Goal: Obtain resource: Obtain resource

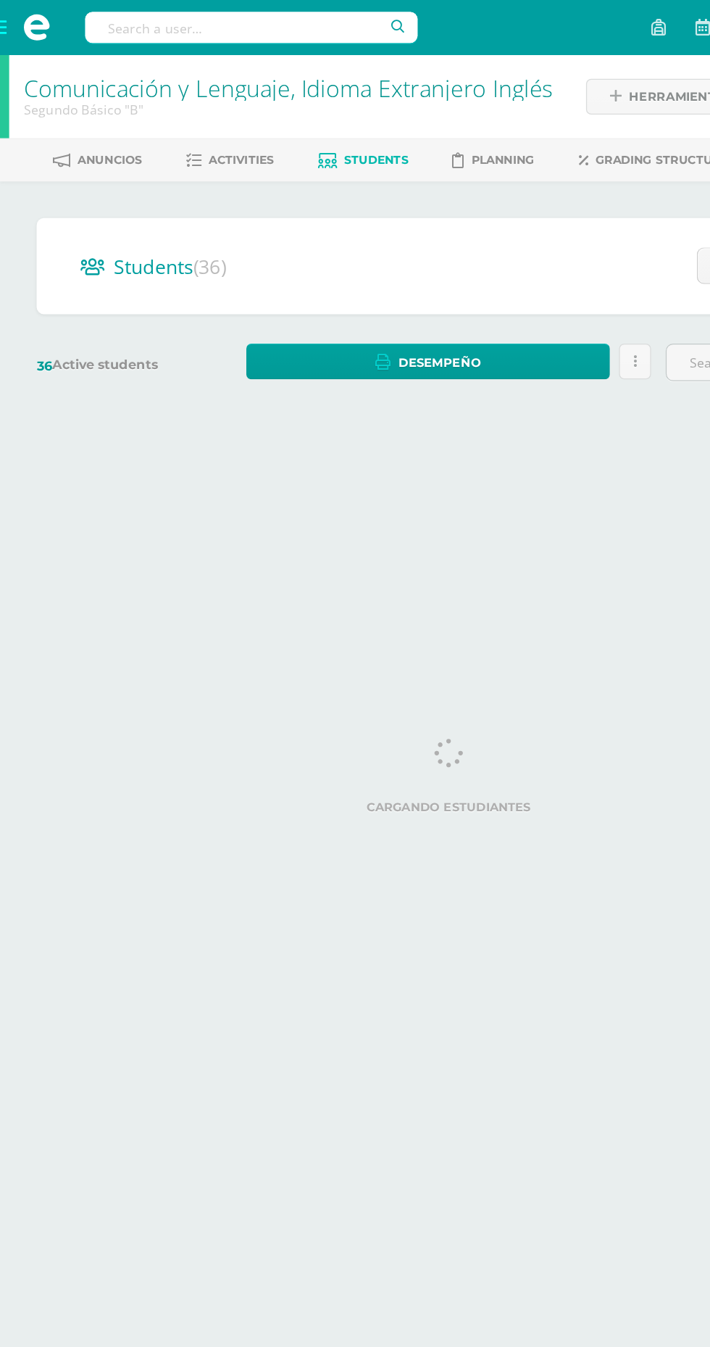
click at [18, 3] on span at bounding box center [29, 21] width 58 height 43
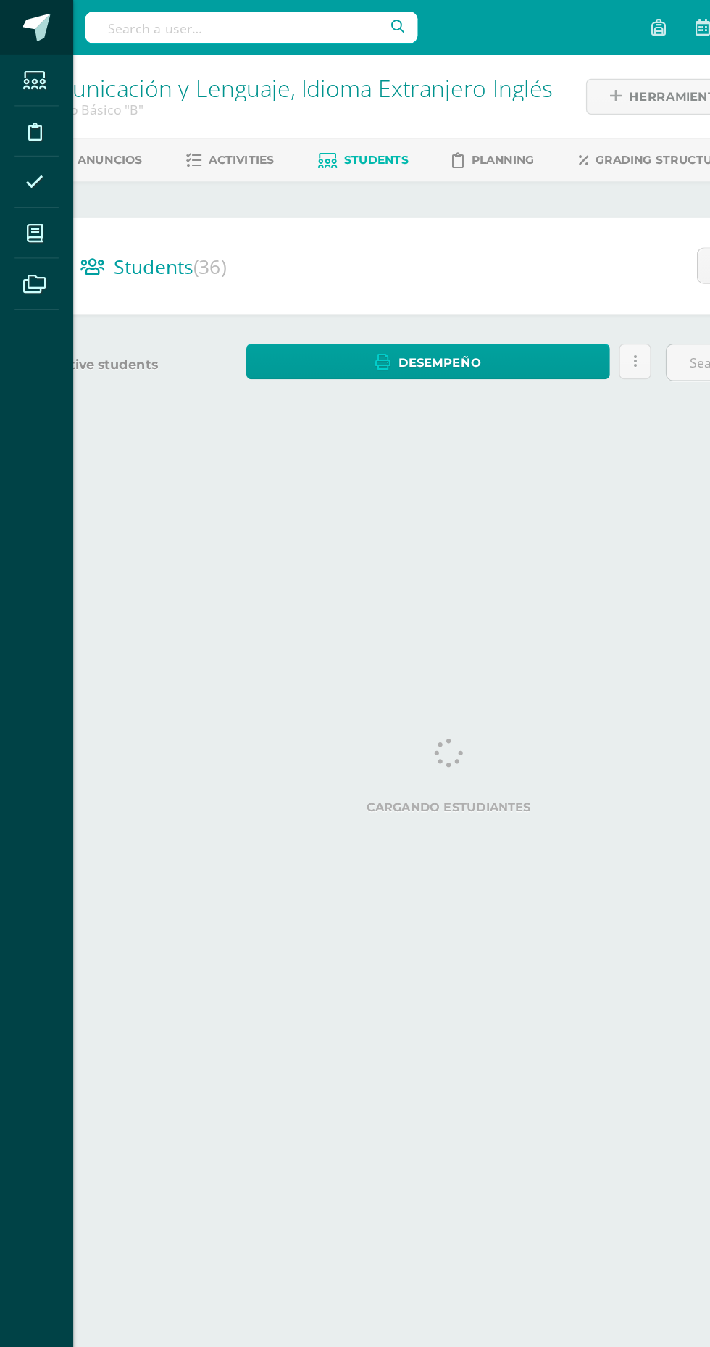
click at [17, 22] on link at bounding box center [29, 21] width 58 height 43
click at [45, 179] on link "My courses" at bounding box center [29, 185] width 35 height 41
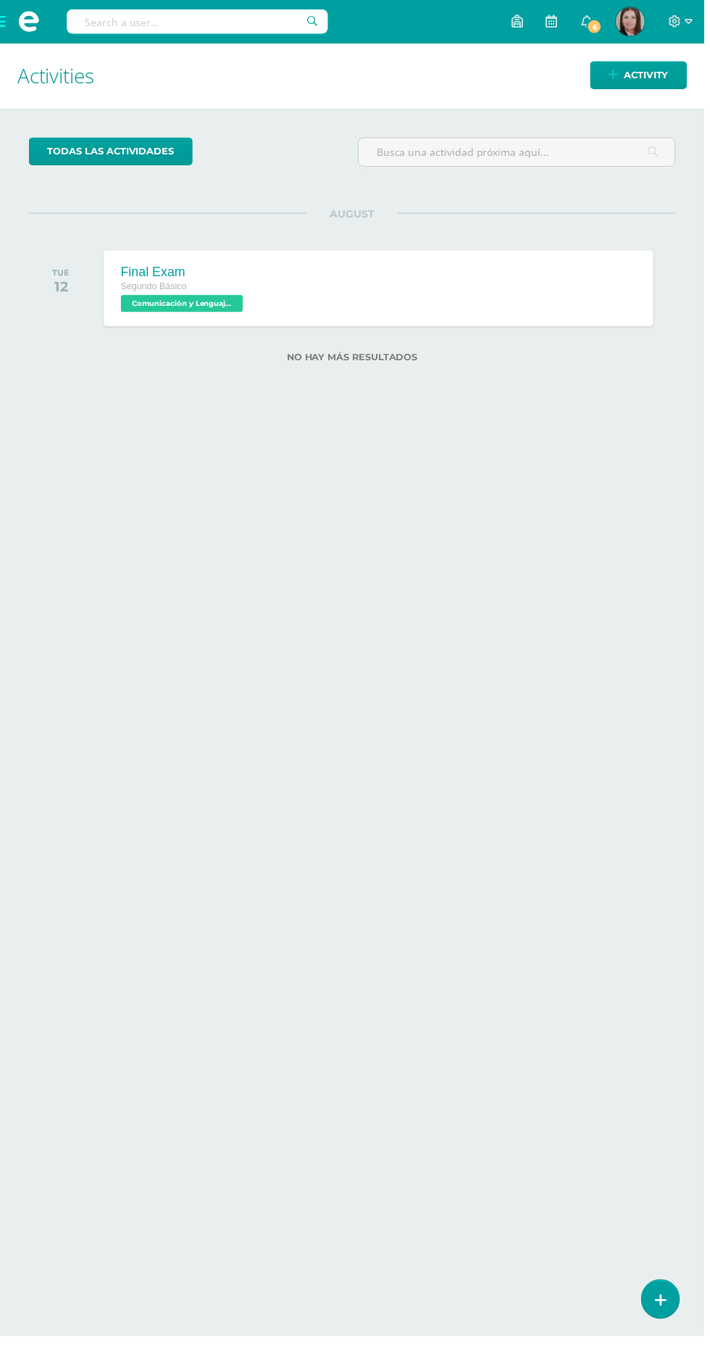
click at [22, 30] on span at bounding box center [29, 22] width 22 height 22
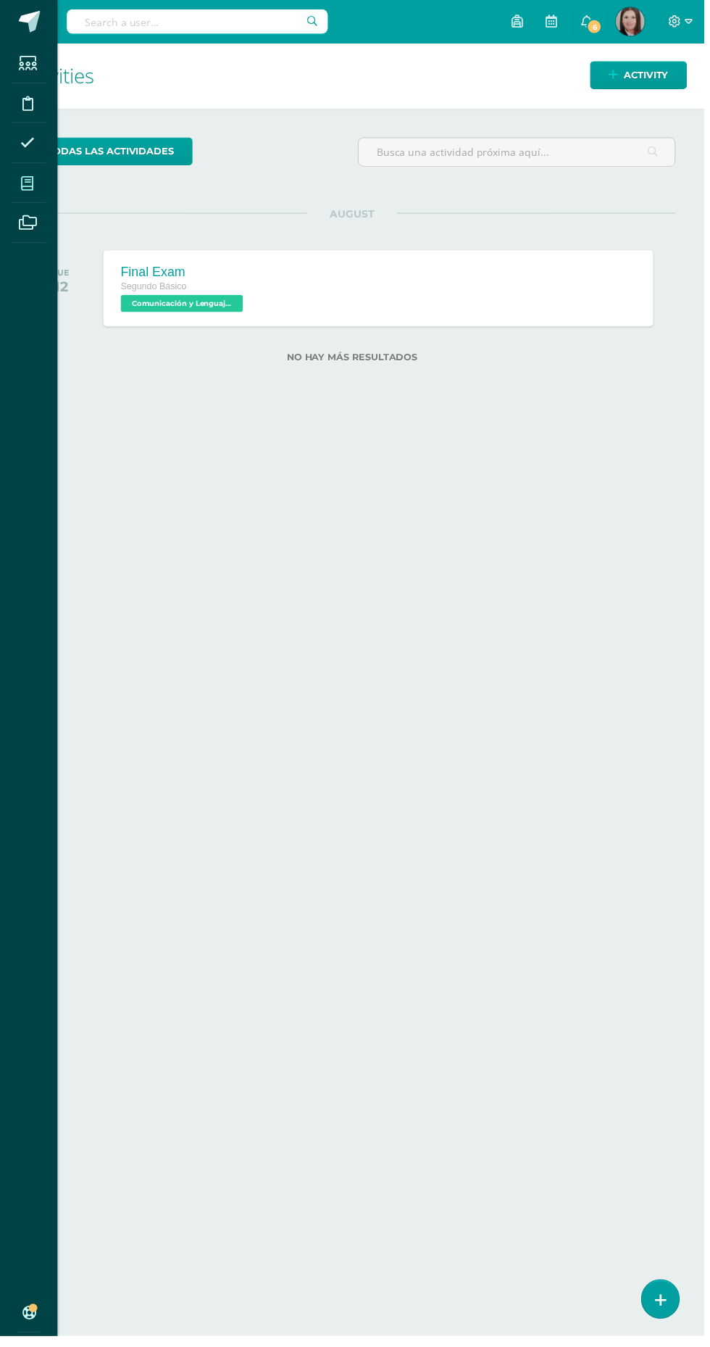
click at [22, 185] on icon at bounding box center [27, 185] width 13 height 14
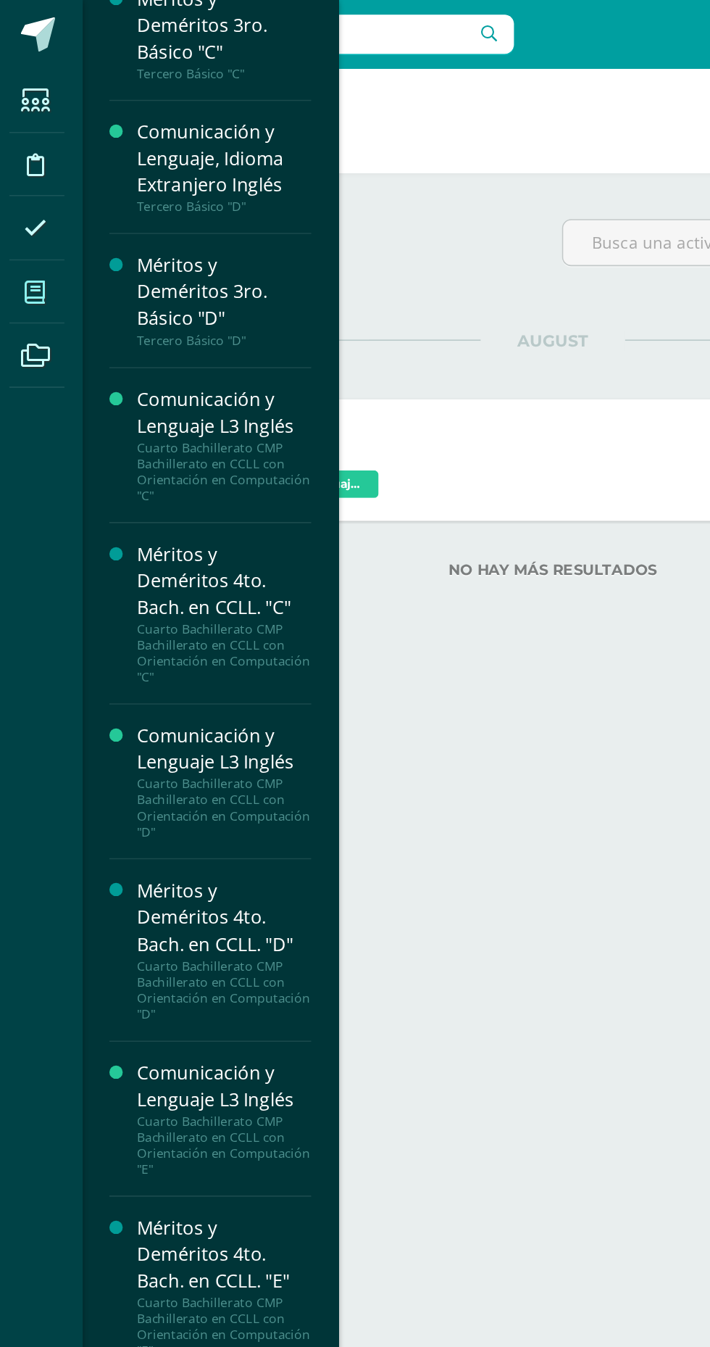
scroll to position [1960, 0]
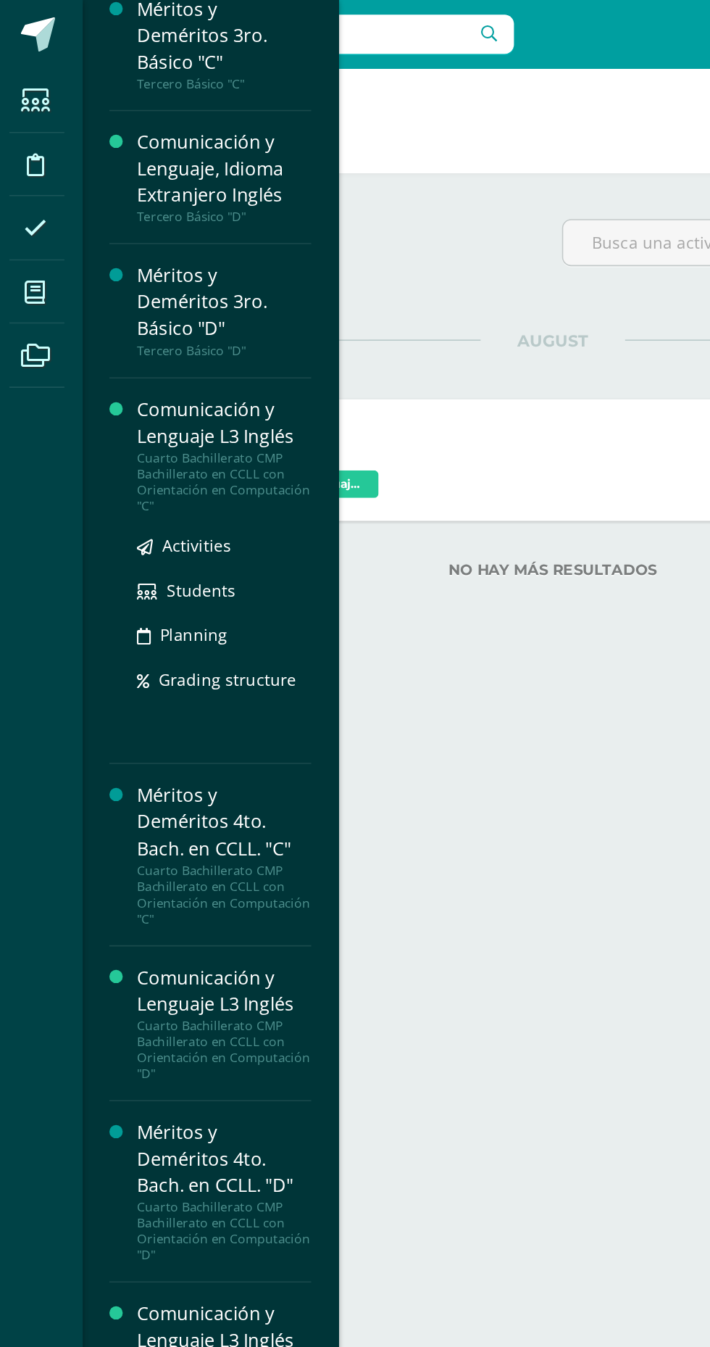
click at [112, 304] on div "Cuarto Bachillerato CMP Bachillerato en CCLL con Orientación en Computación "C"" at bounding box center [147, 304] width 110 height 41
click at [124, 338] on span "Activities" at bounding box center [129, 345] width 43 height 14
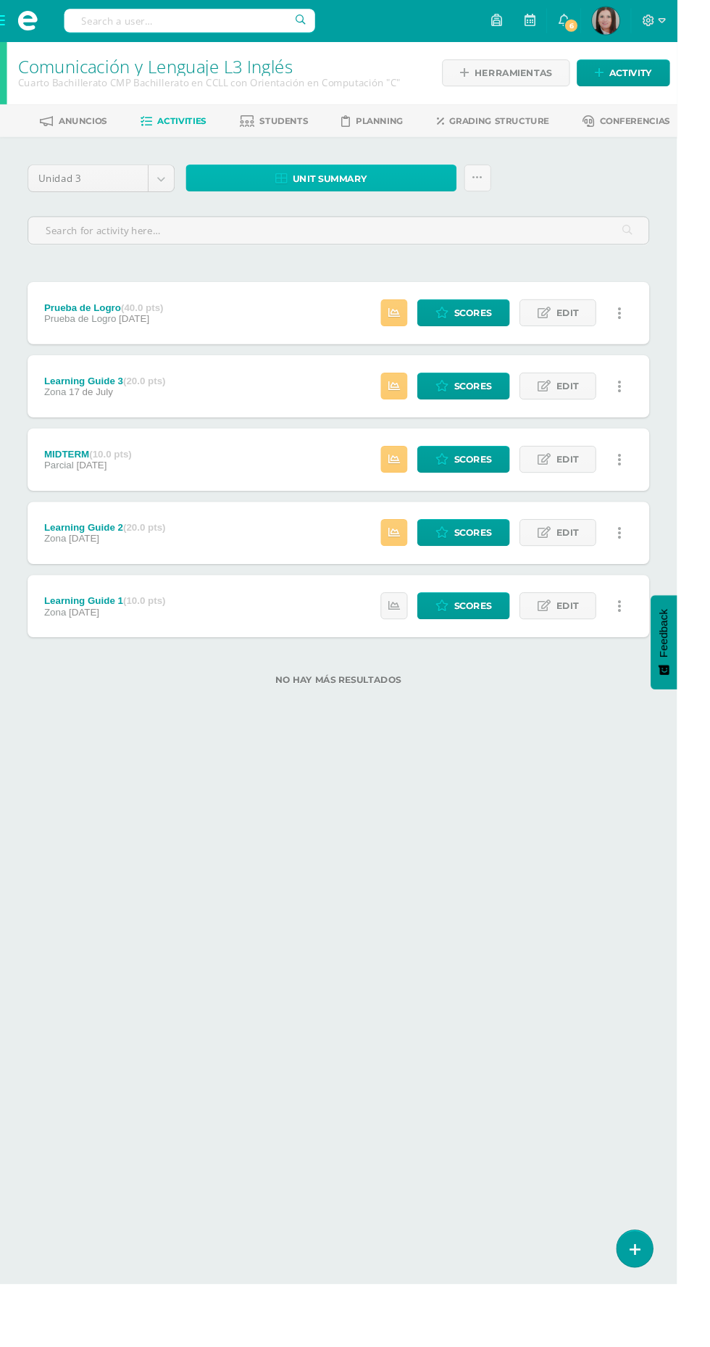
click at [255, 179] on link "Unit summary" at bounding box center [337, 187] width 284 height 28
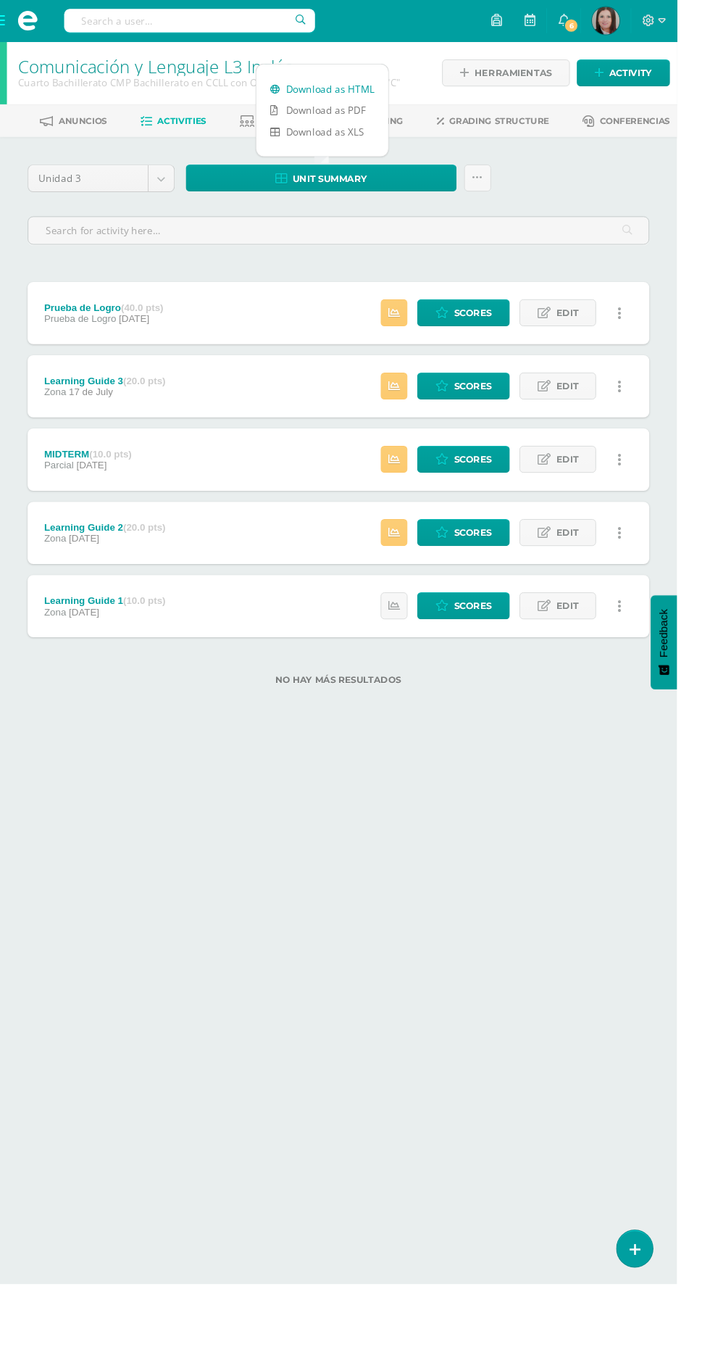
click at [320, 92] on link "Download as HTML" at bounding box center [338, 93] width 138 height 22
click at [17, 26] on span at bounding box center [29, 21] width 58 height 43
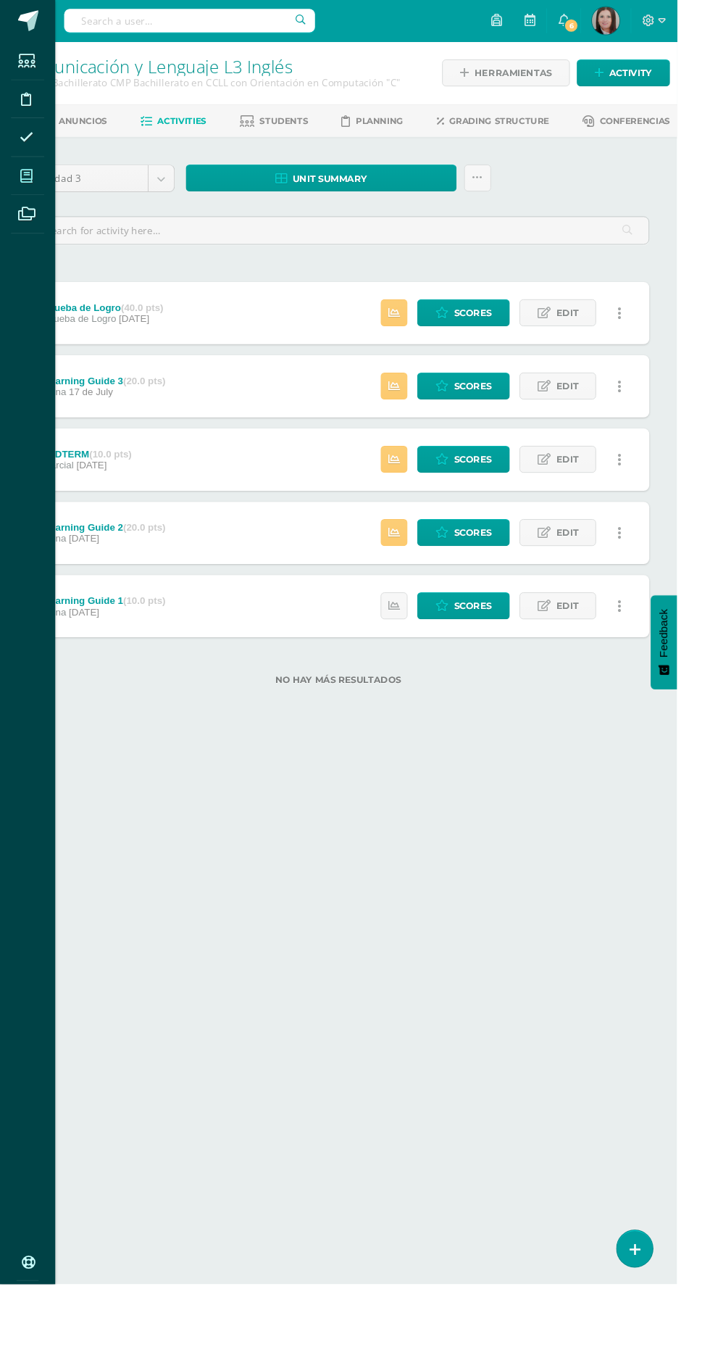
click at [28, 184] on icon at bounding box center [27, 185] width 13 height 14
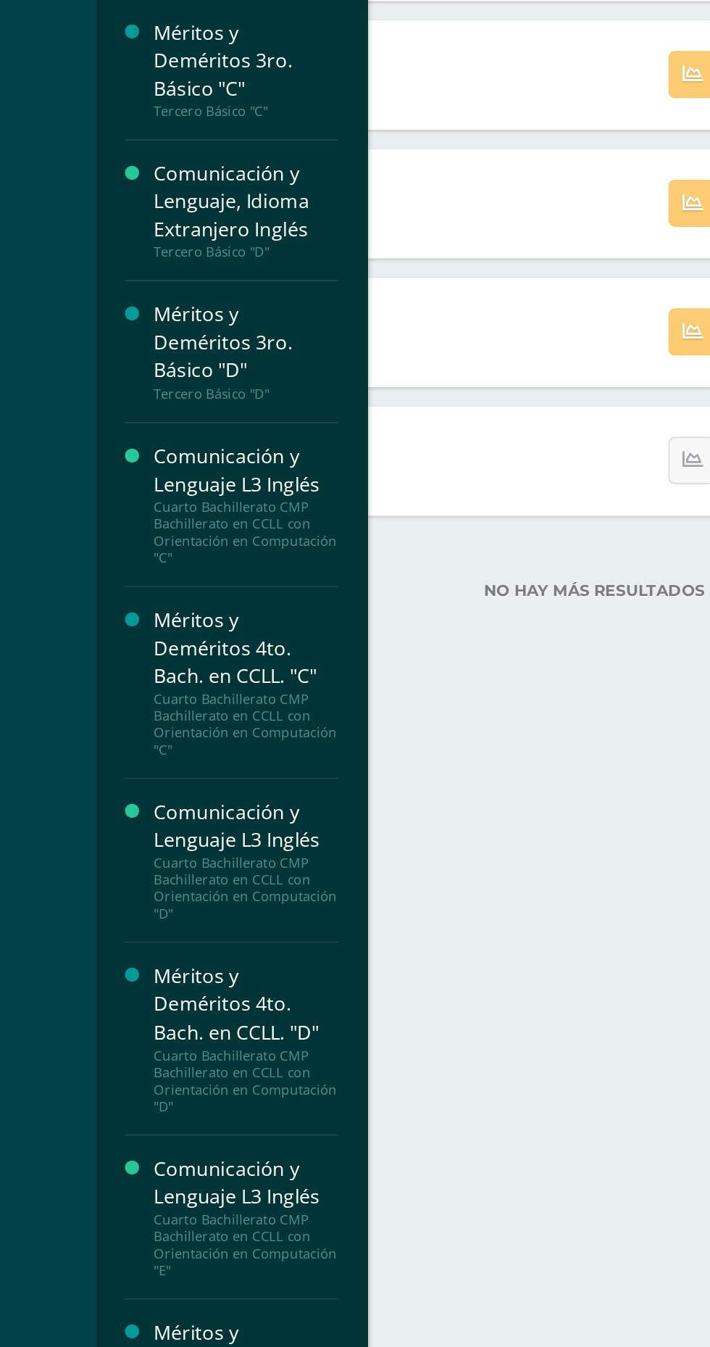
scroll to position [1590, 0]
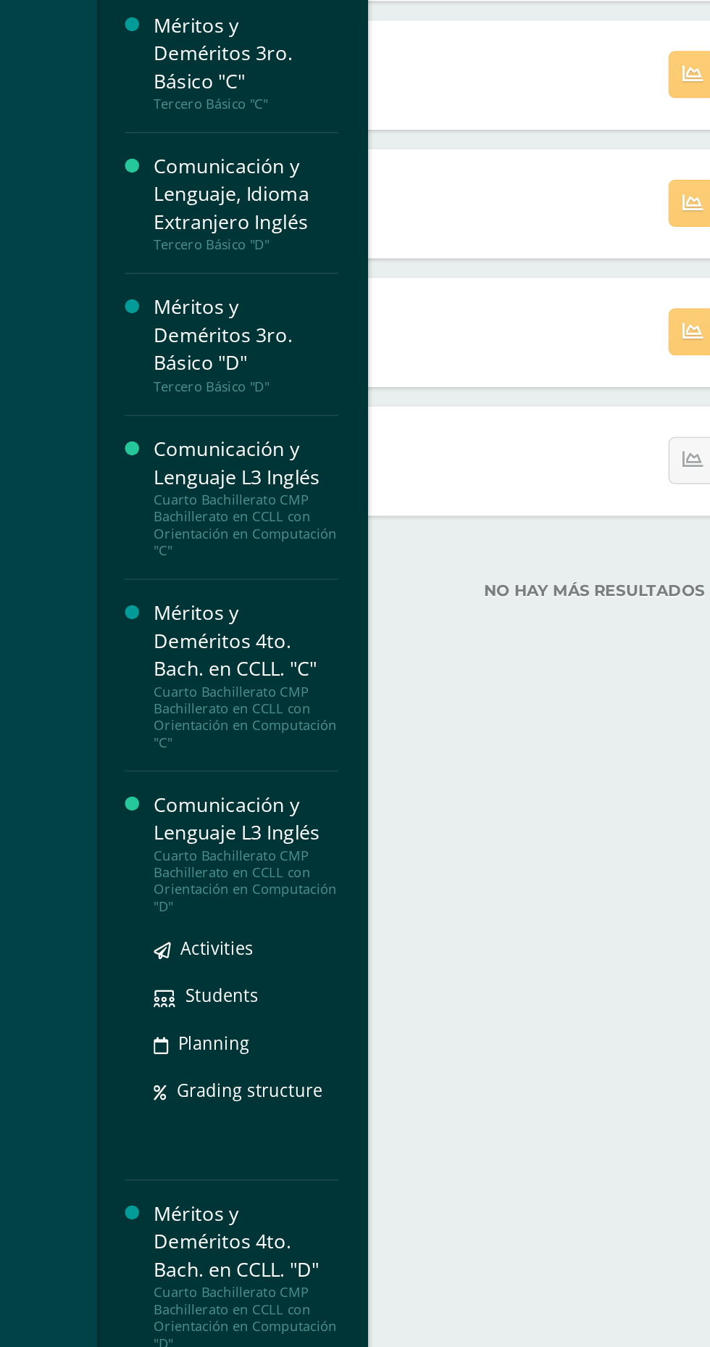
click at [115, 858] on div "Comunicación y Lenguaje L3 Inglés" at bounding box center [147, 849] width 110 height 33
click at [125, 920] on span "Activities" at bounding box center [129, 927] width 43 height 14
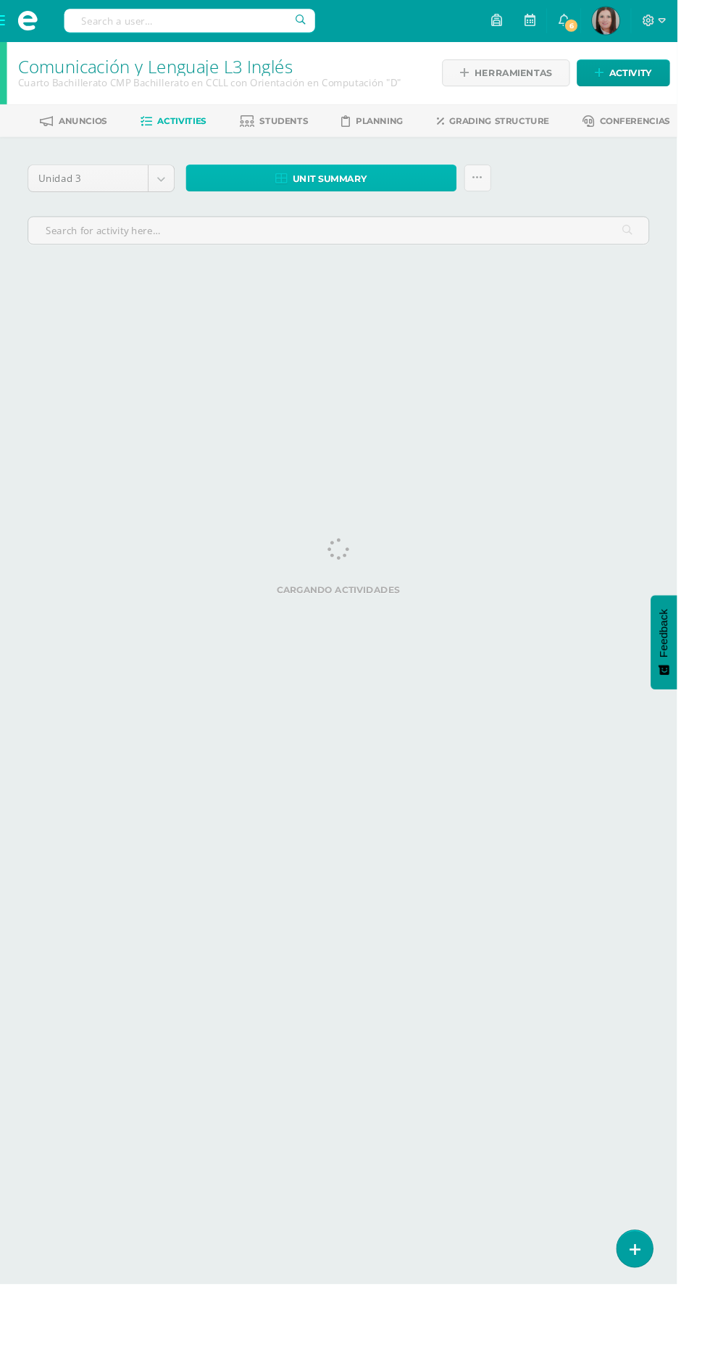
click at [268, 178] on link "Unit summary" at bounding box center [337, 187] width 284 height 28
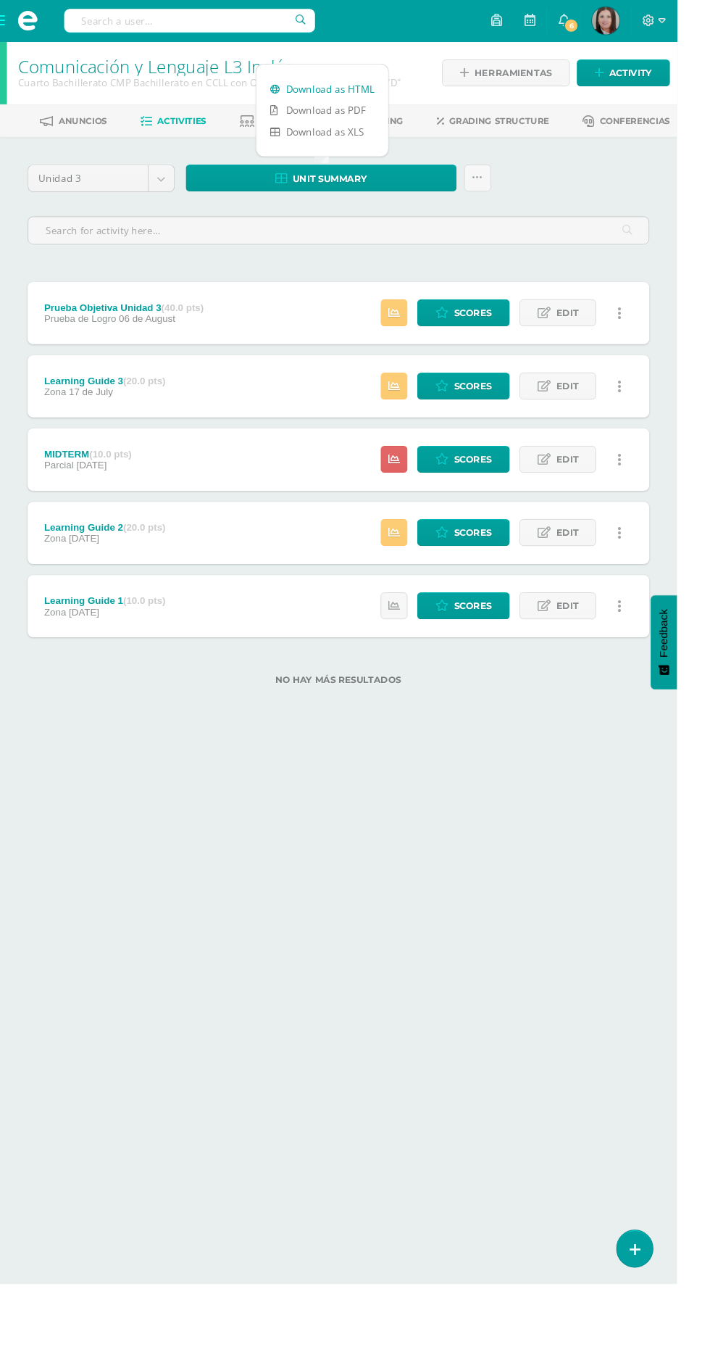
click at [305, 97] on link "Download as HTML" at bounding box center [338, 93] width 138 height 22
click at [22, 14] on span at bounding box center [29, 22] width 22 height 22
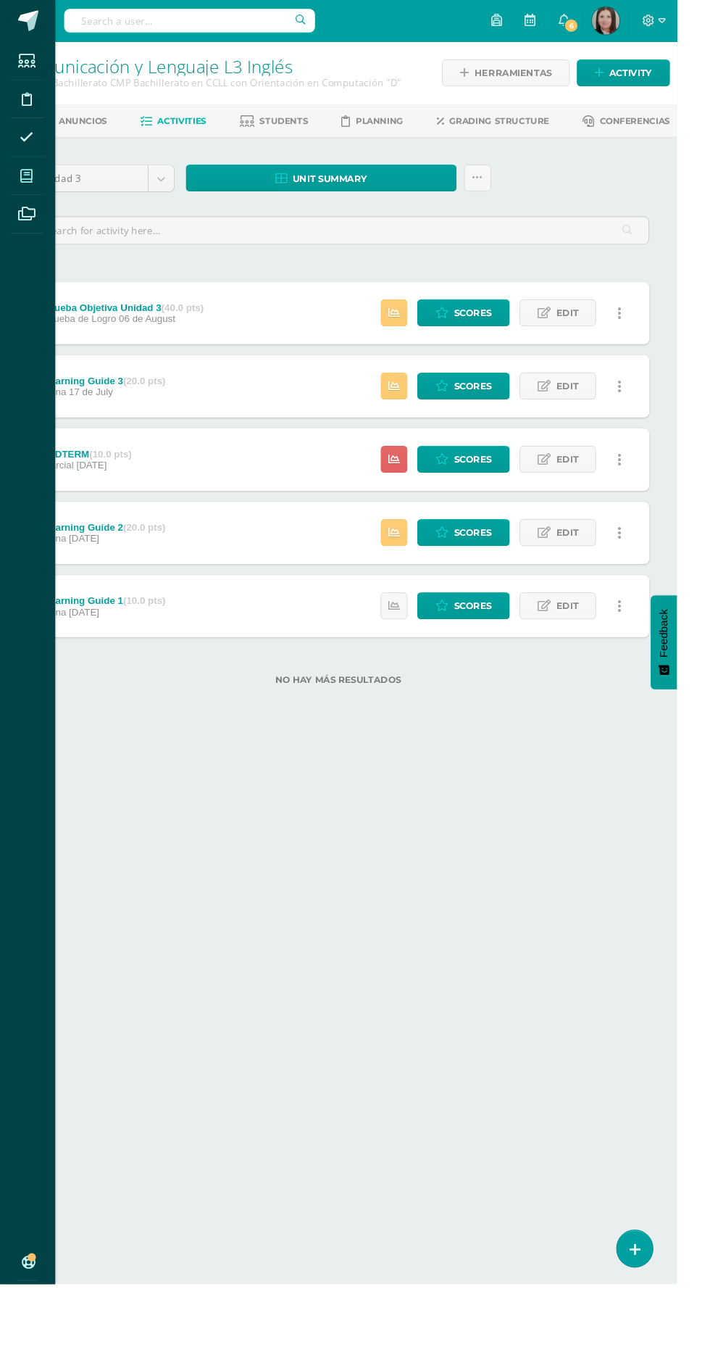
click at [38, 189] on span at bounding box center [28, 184] width 33 height 33
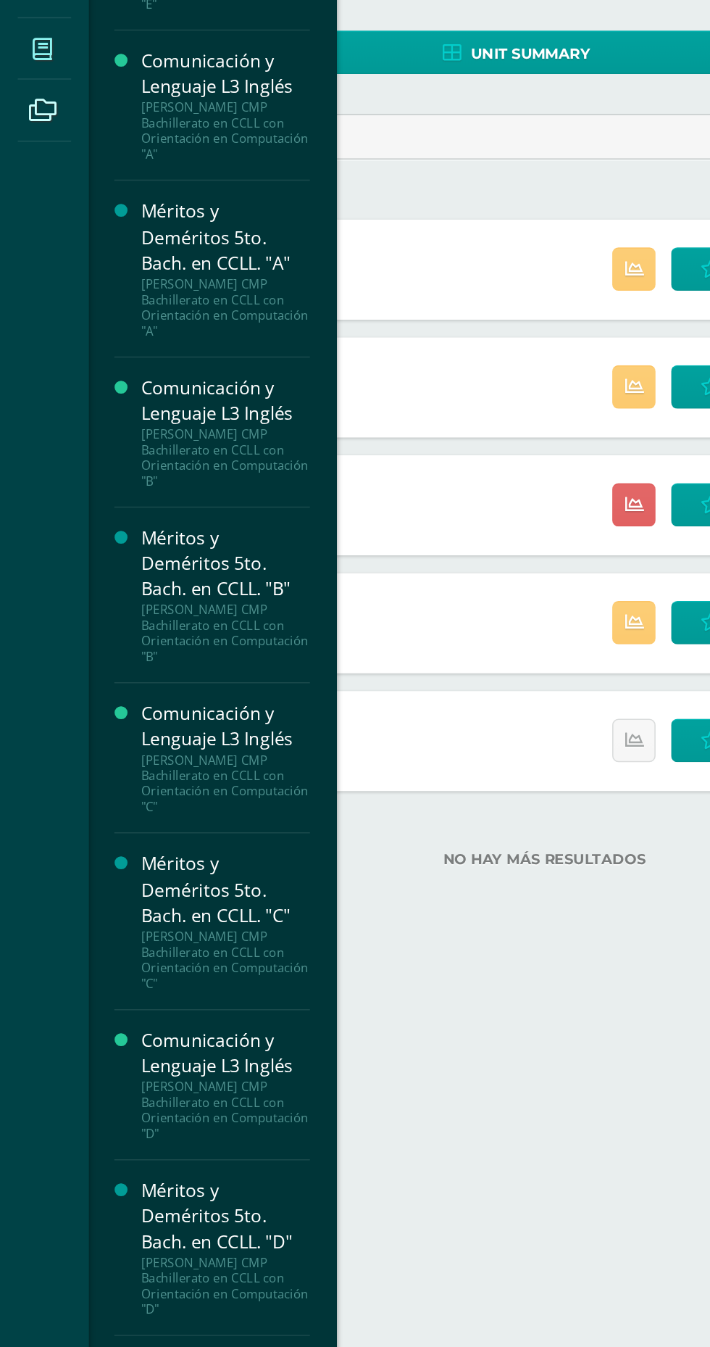
scroll to position [2734, 0]
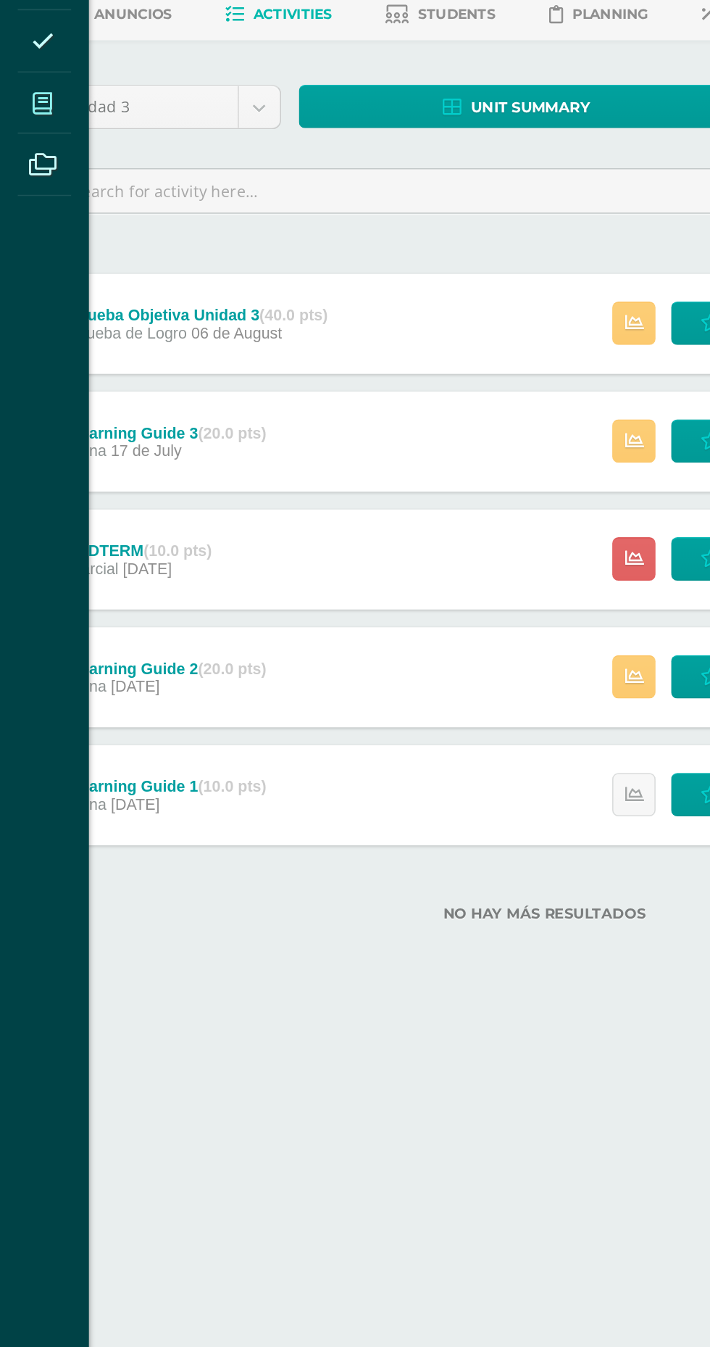
click at [31, 176] on span at bounding box center [28, 184] width 33 height 33
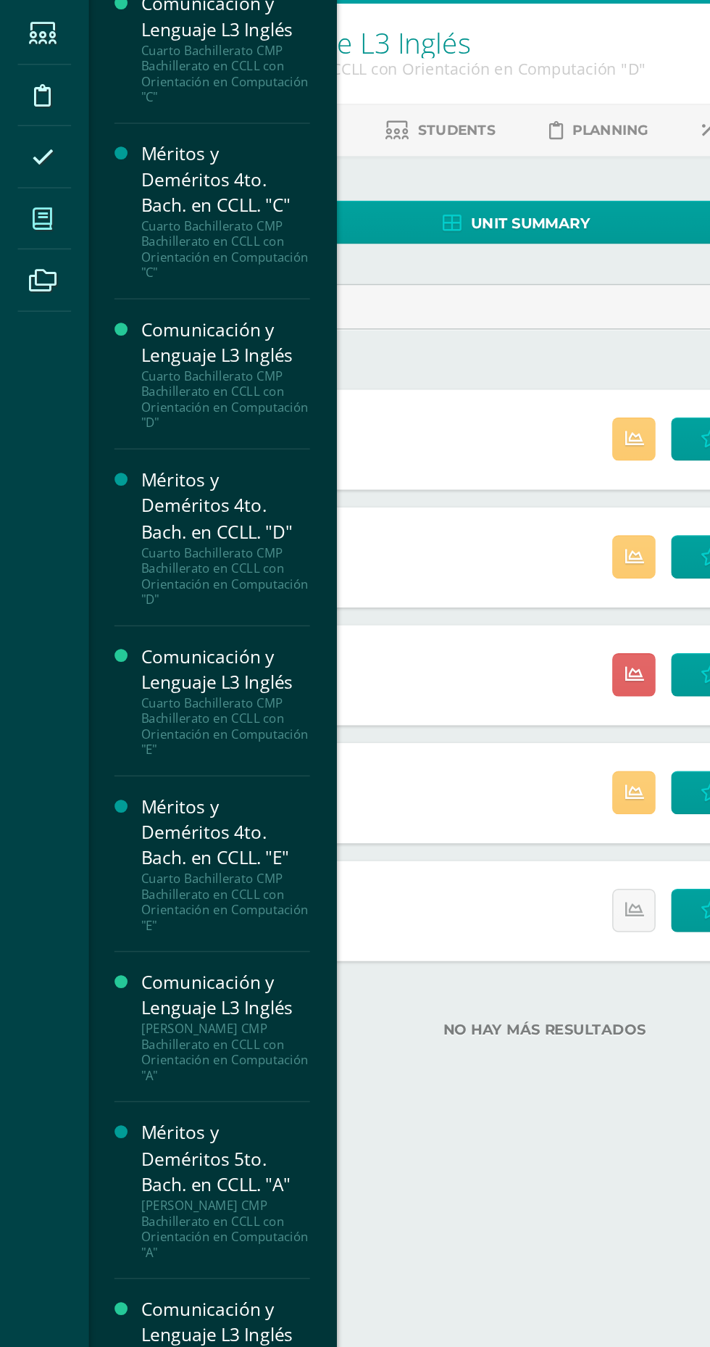
scroll to position [2176, 0]
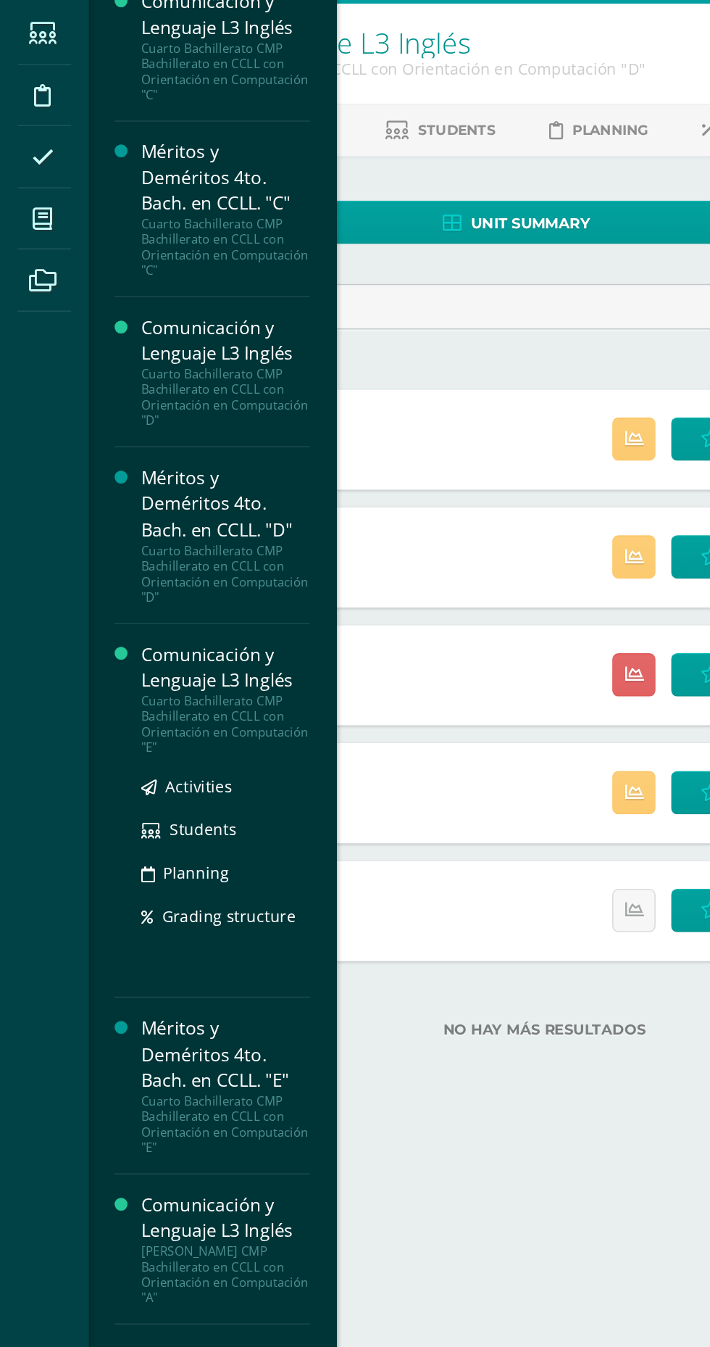
click at [133, 494] on div "Cuarto Bachillerato CMP Bachillerato en CCLL con Orientación en Computación "E"" at bounding box center [147, 514] width 110 height 41
click at [126, 551] on span "Activities" at bounding box center [129, 554] width 43 height 14
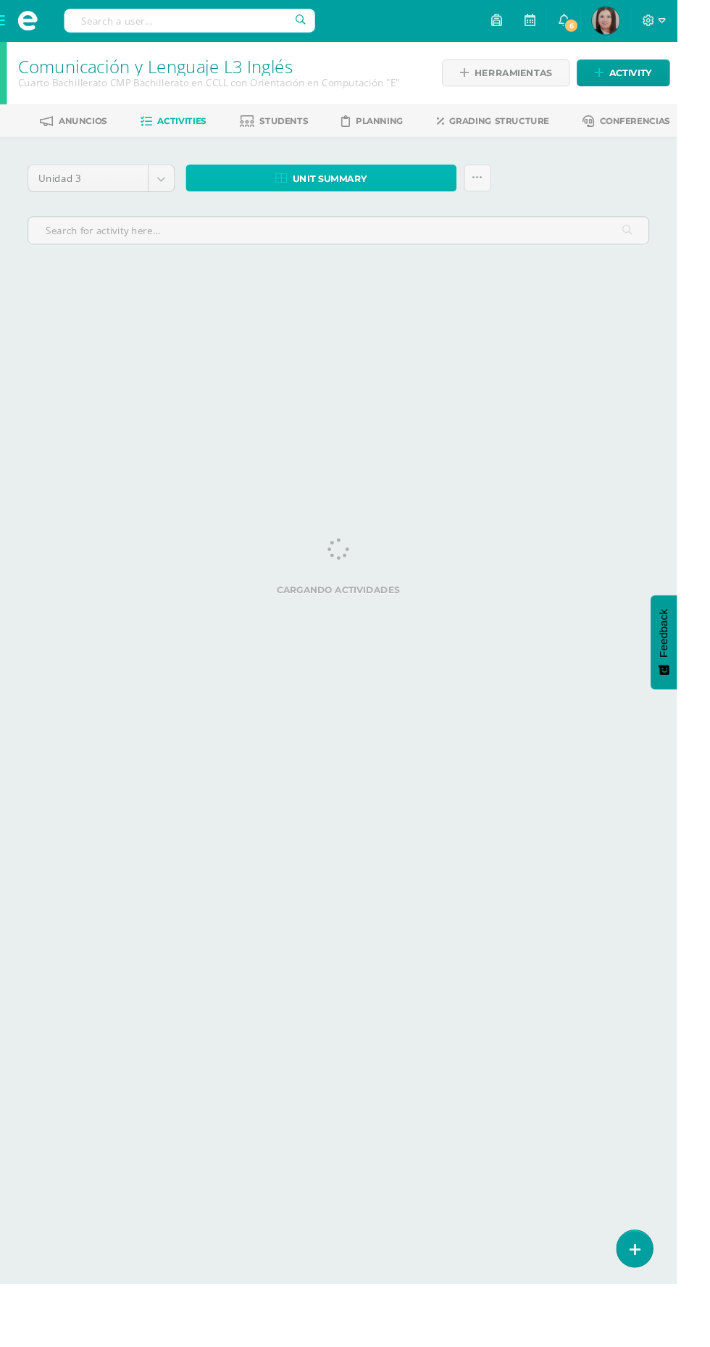
click at [340, 188] on span "Unit summary" at bounding box center [346, 187] width 78 height 27
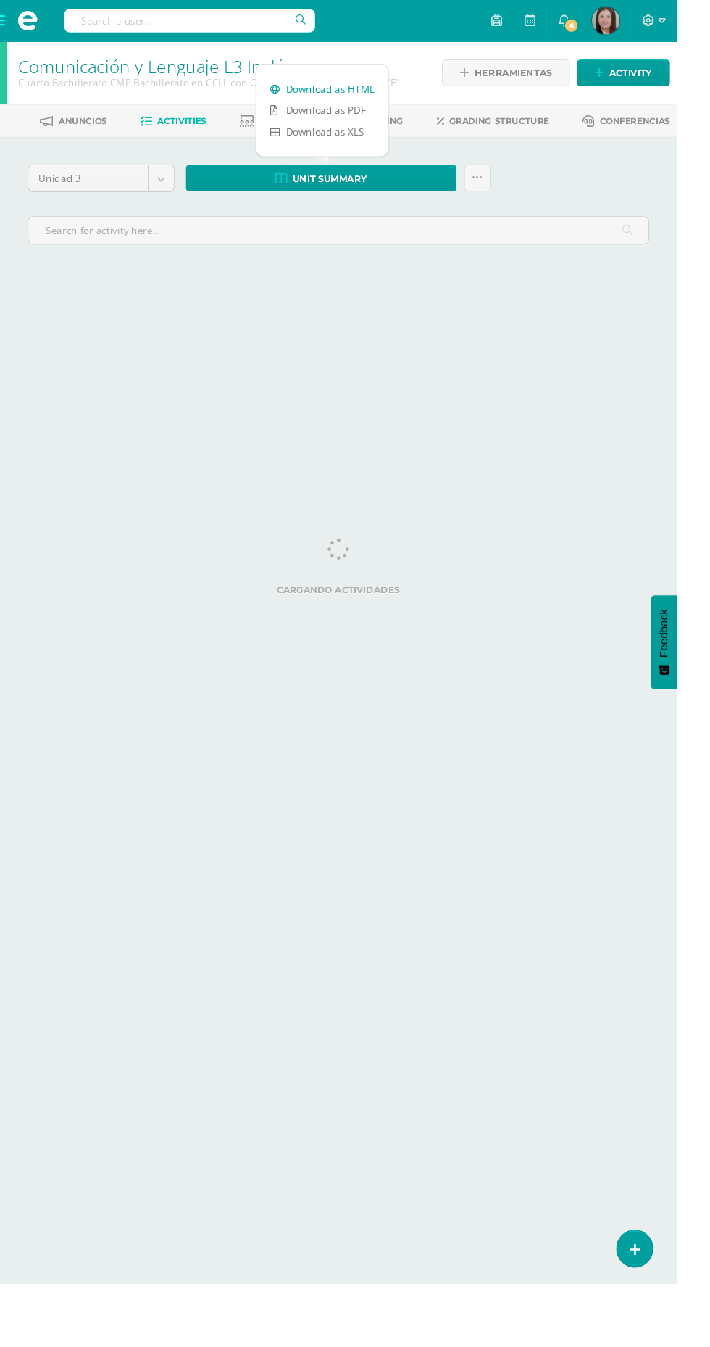
click at [297, 91] on link "Download as HTML" at bounding box center [338, 93] width 138 height 22
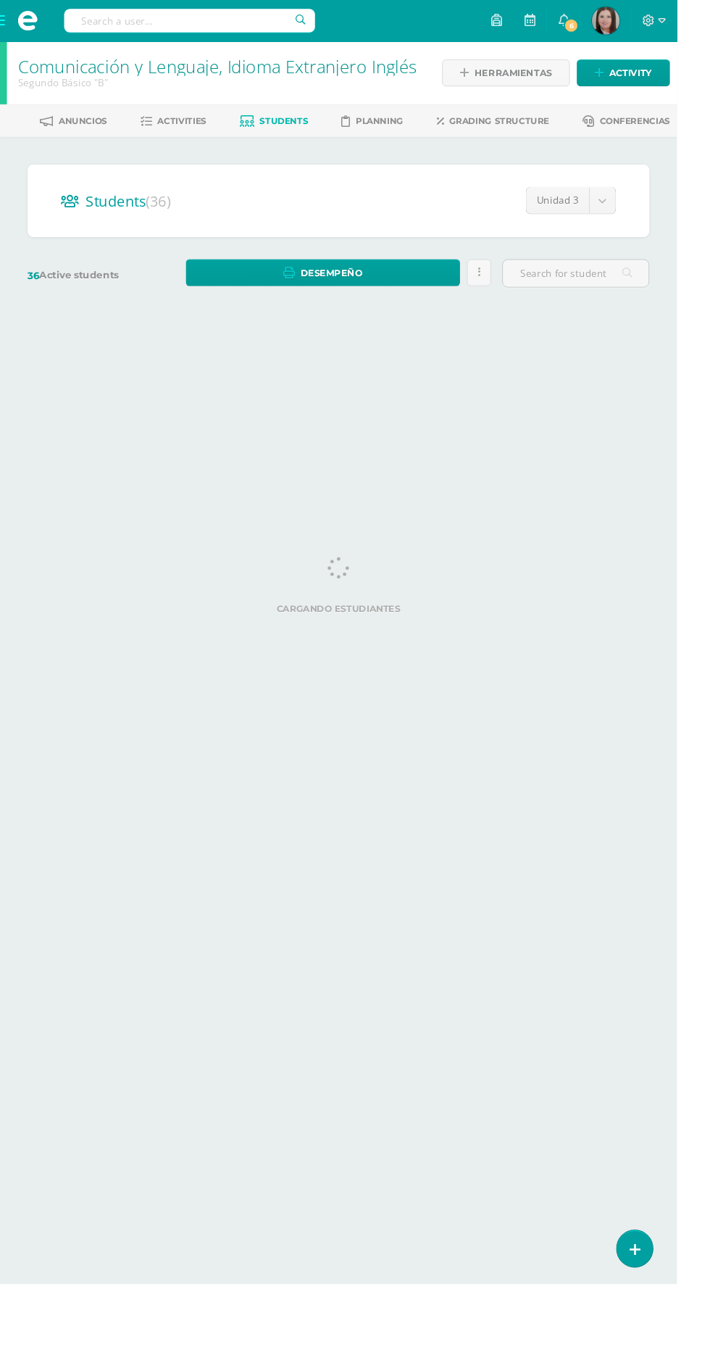
click at [22, 25] on span at bounding box center [29, 22] width 22 height 22
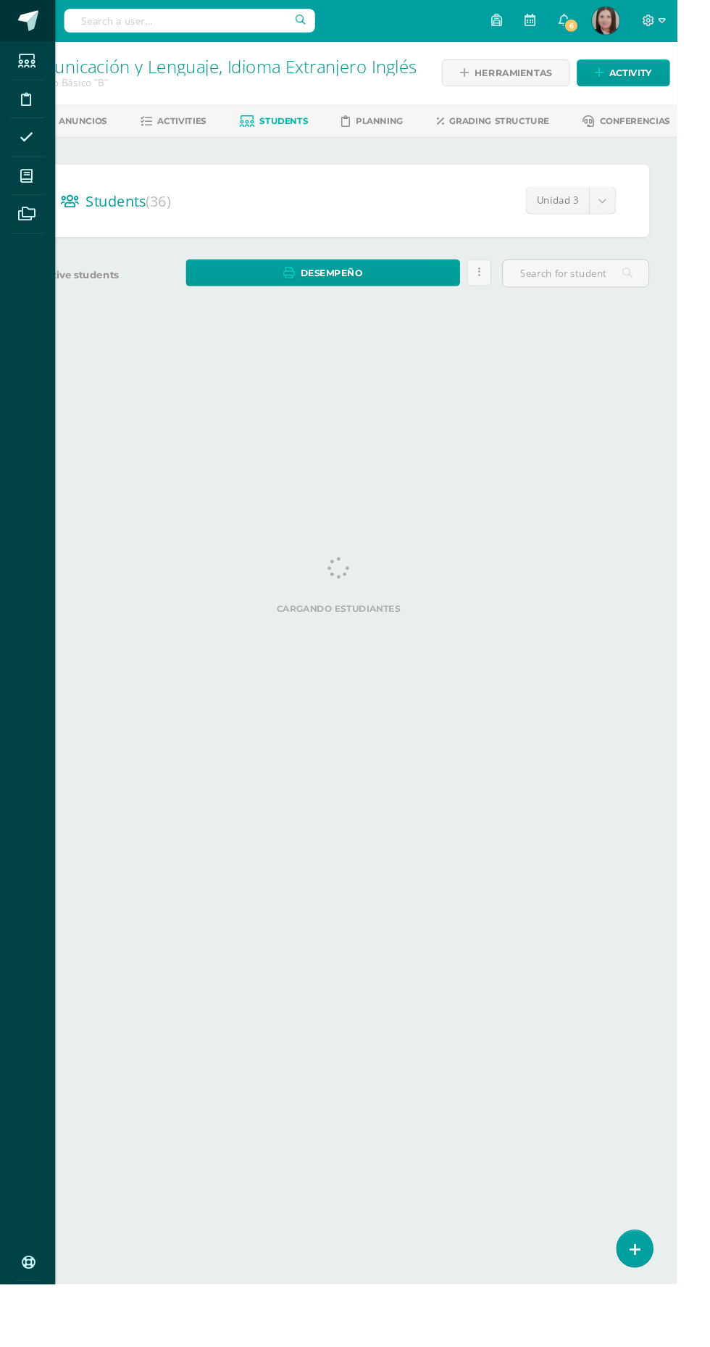
click at [29, 18] on span at bounding box center [30, 22] width 22 height 22
click at [44, 189] on link "My courses" at bounding box center [29, 185] width 35 height 41
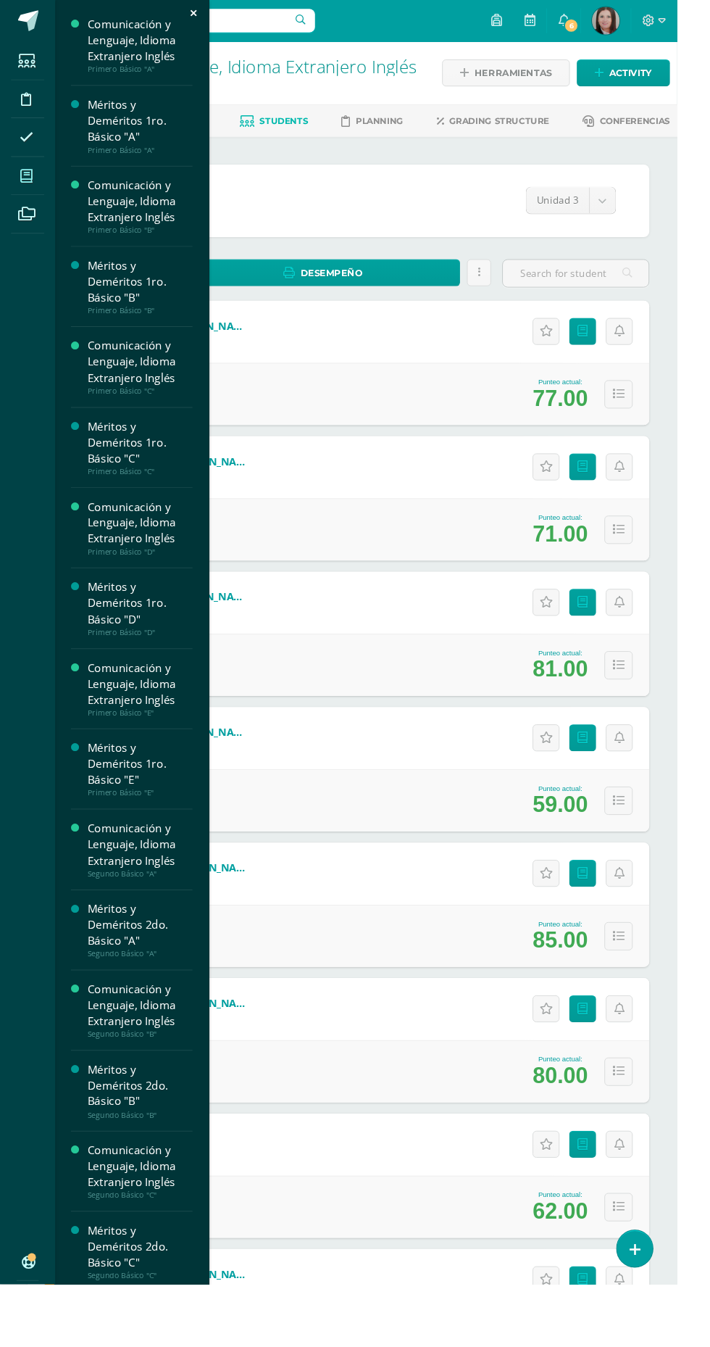
scroll to position [154, 0]
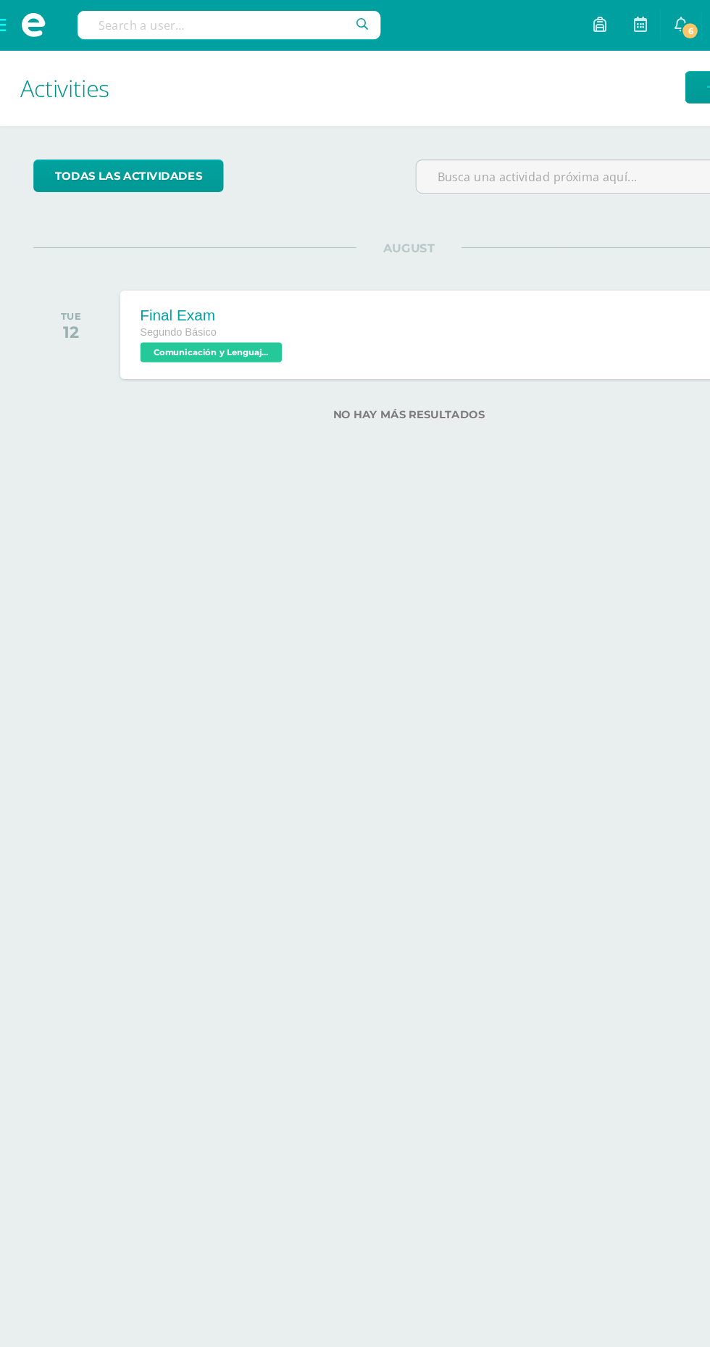
click at [21, 19] on span at bounding box center [29, 22] width 22 height 22
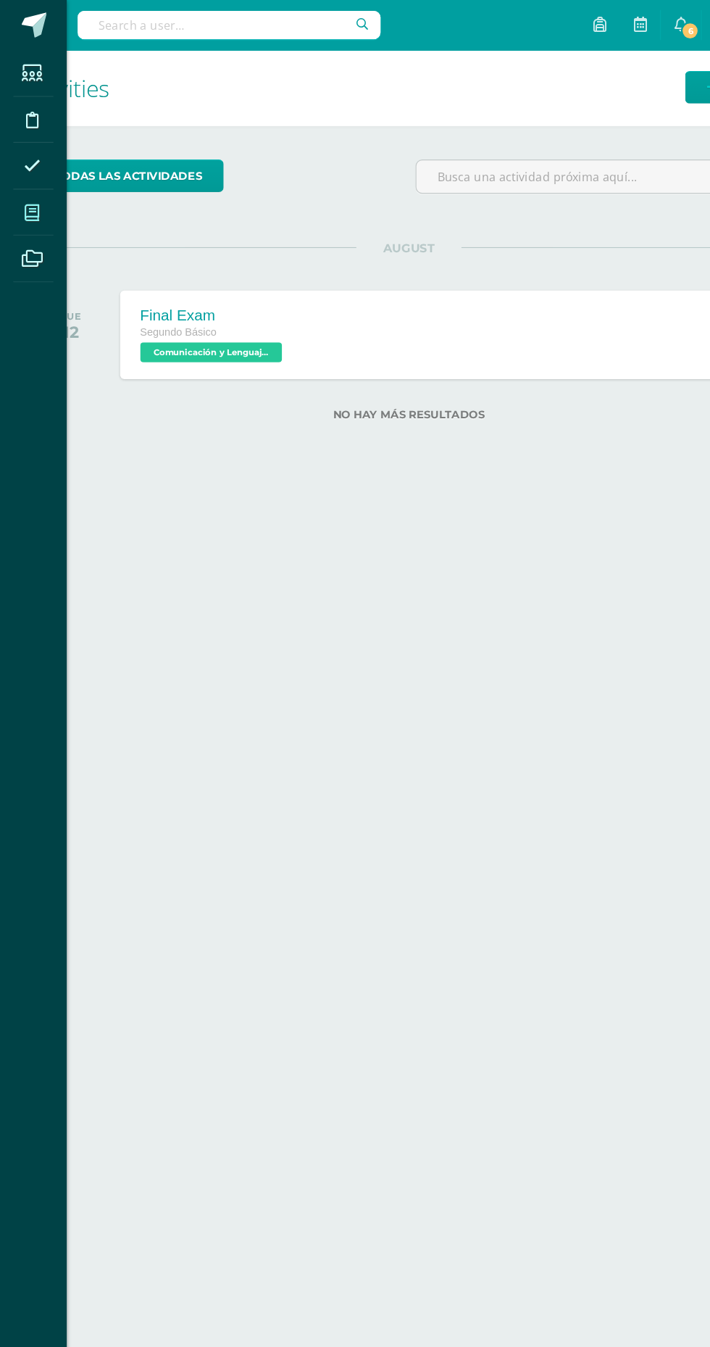
click at [31, 166] on link "My courses" at bounding box center [29, 185] width 35 height 41
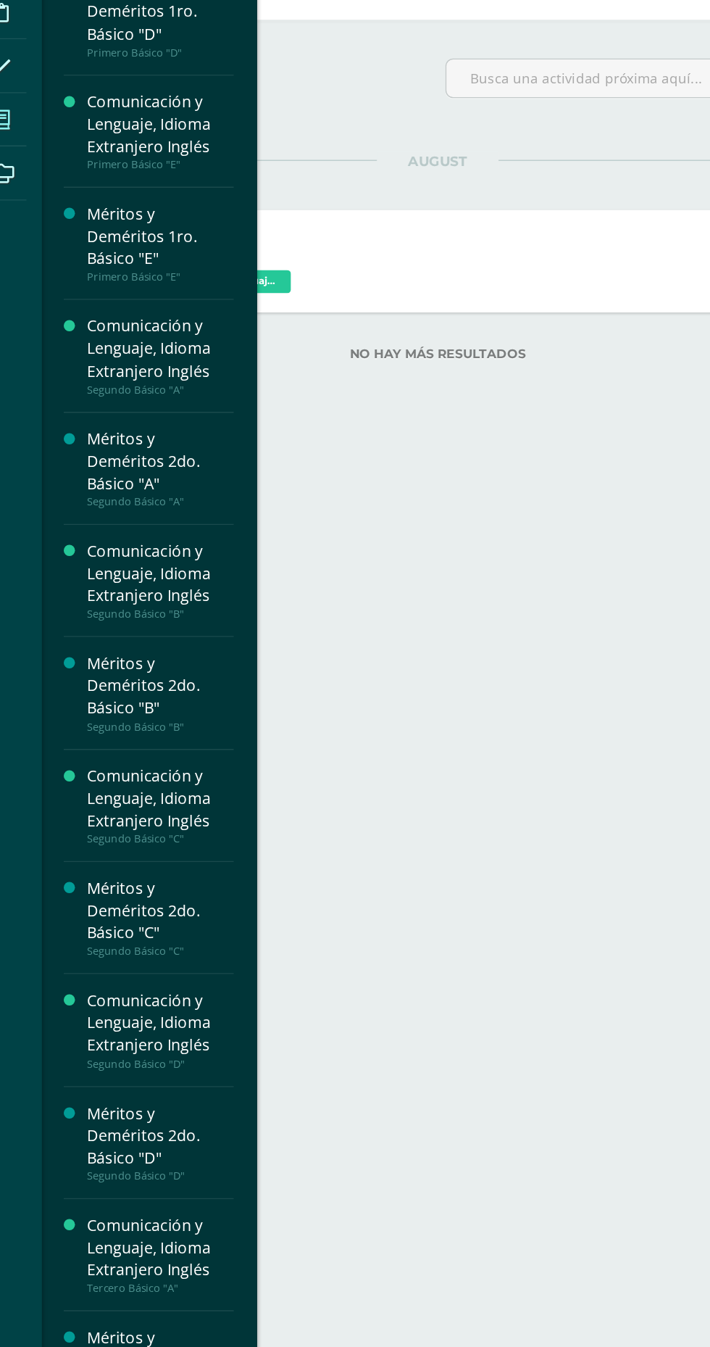
scroll to position [531, 0]
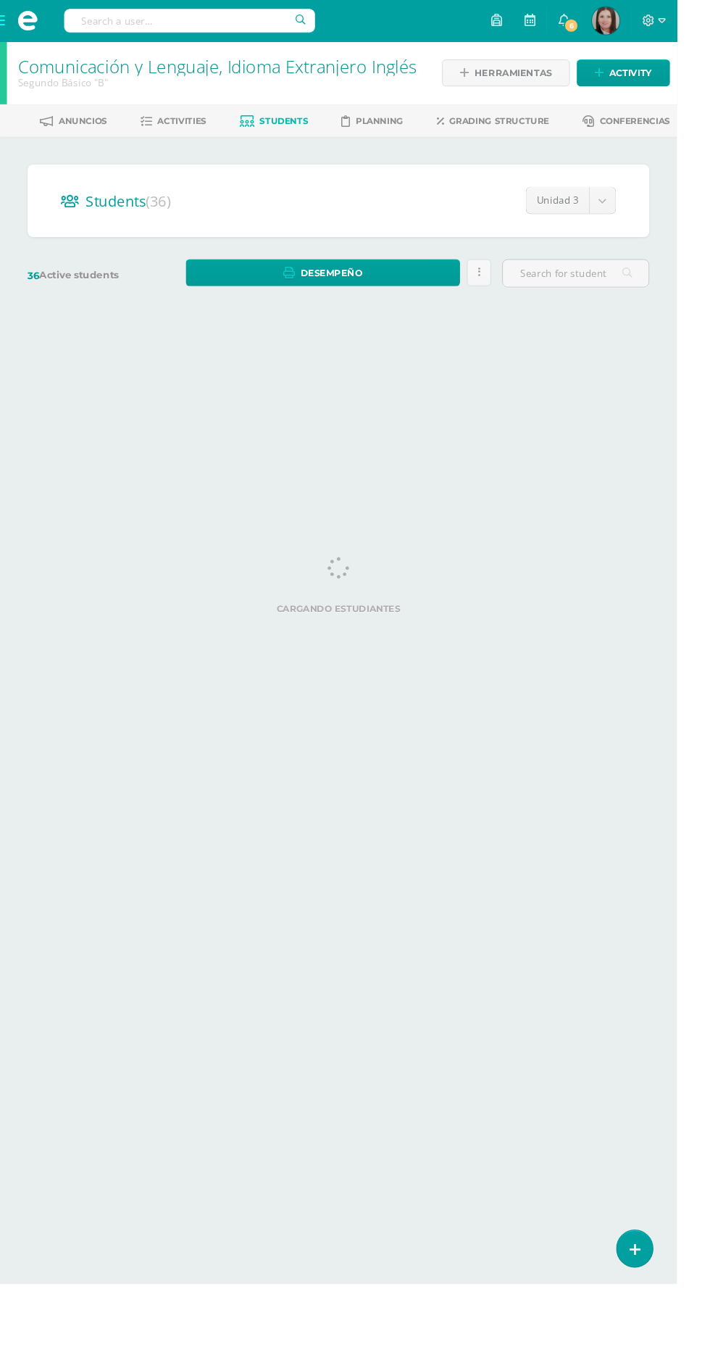
click at [28, 23] on span at bounding box center [29, 22] width 22 height 22
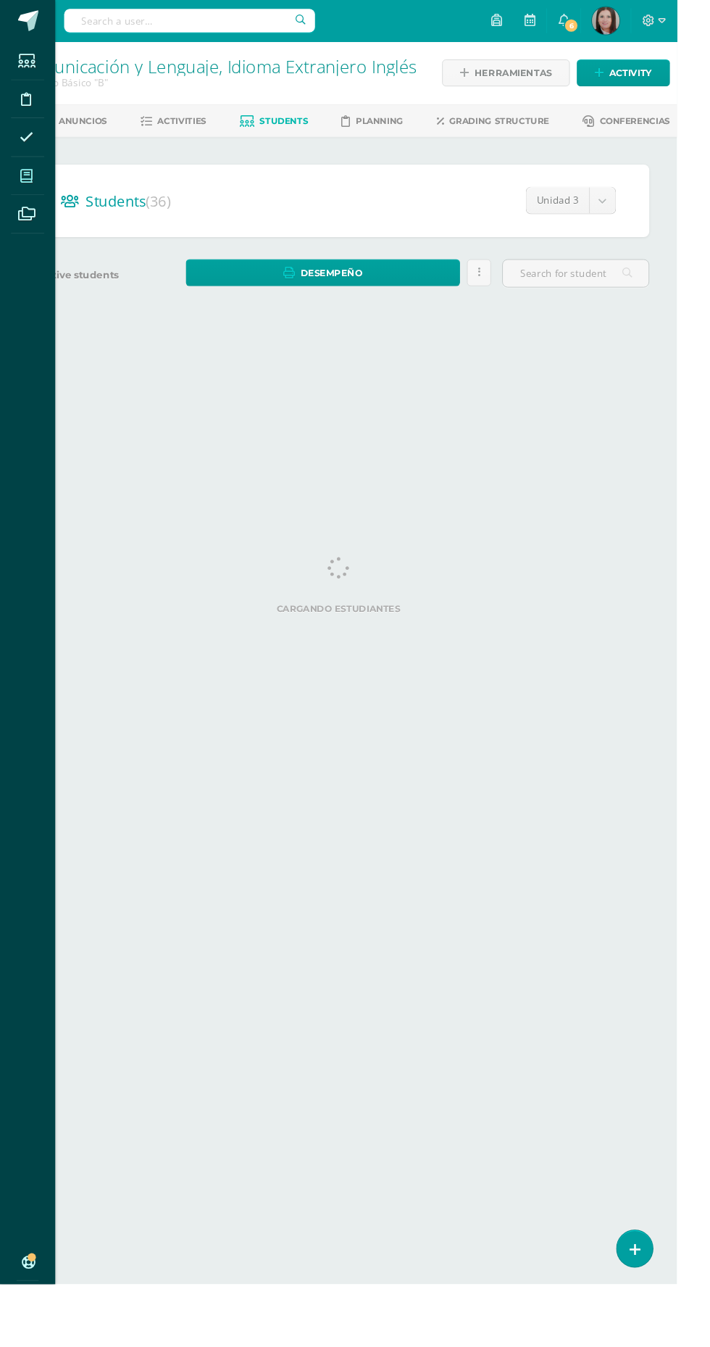
click at [30, 191] on icon at bounding box center [27, 185] width 13 height 14
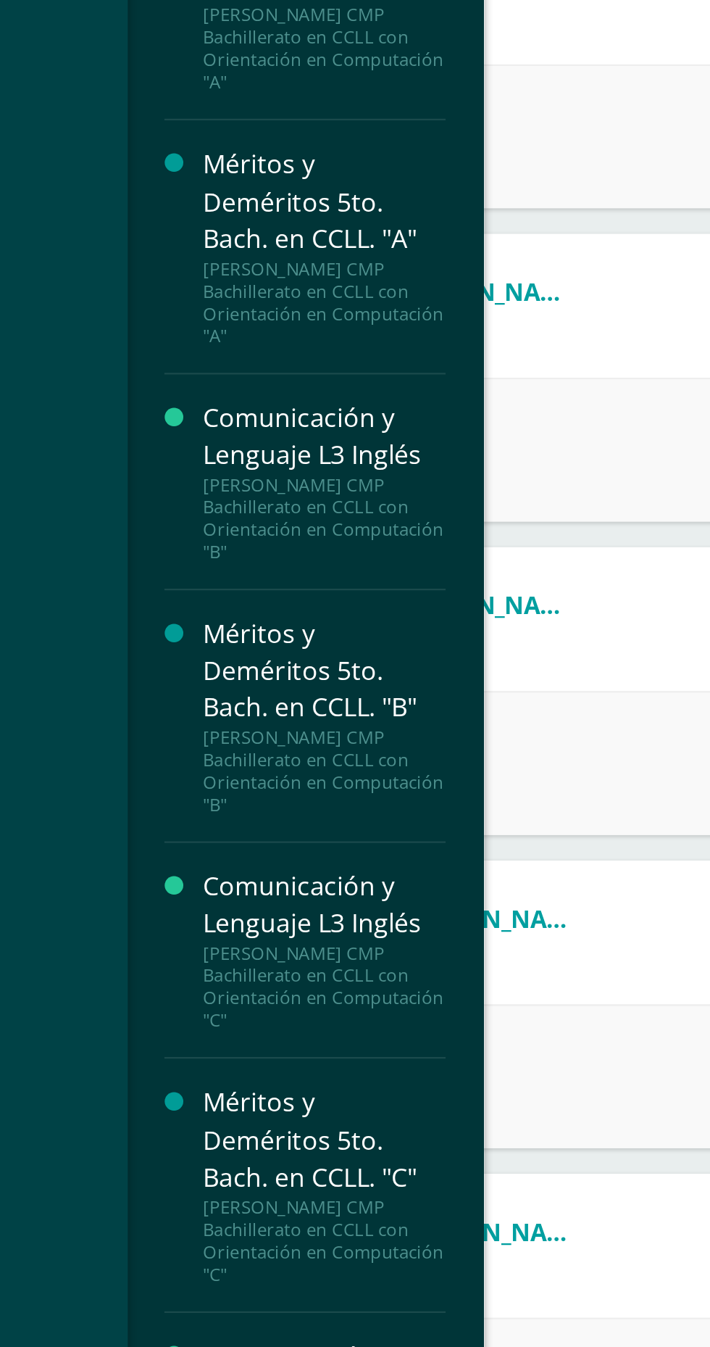
scroll to position [2734, 0]
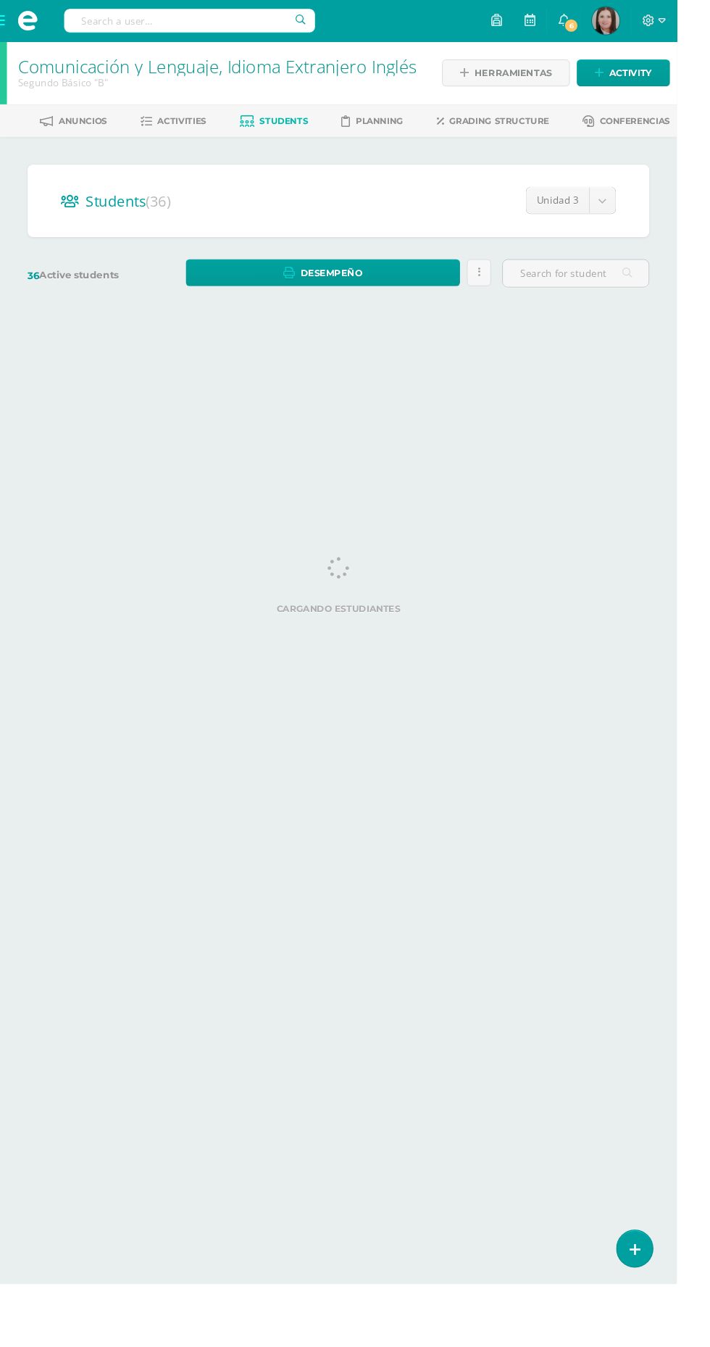
click at [28, 22] on span at bounding box center [29, 22] width 22 height 22
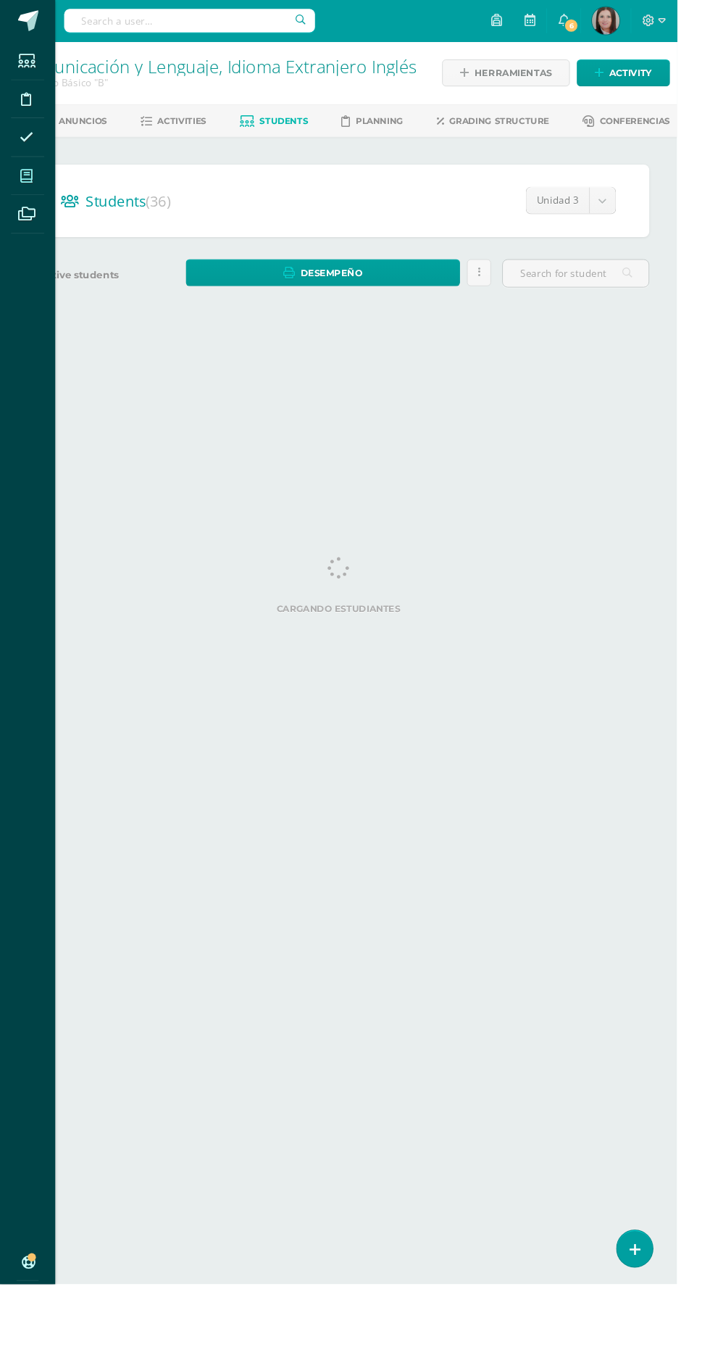
click at [30, 183] on icon at bounding box center [27, 185] width 13 height 14
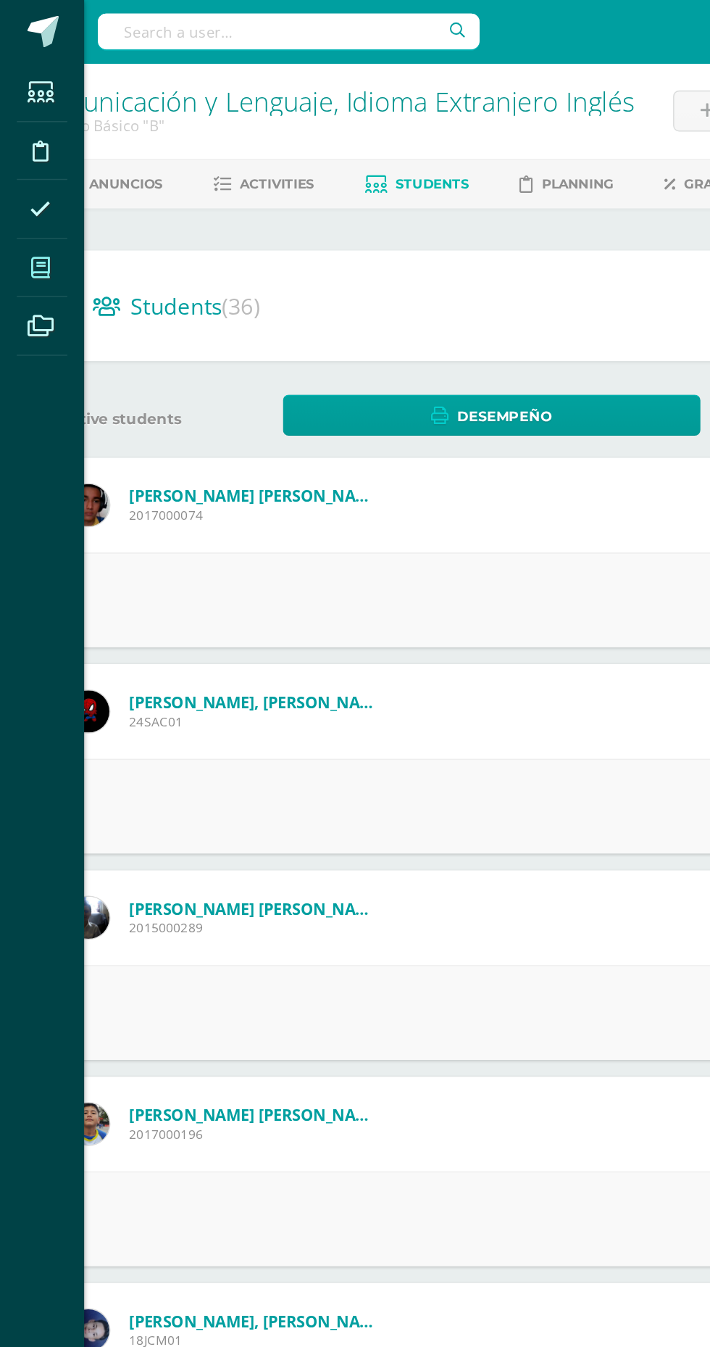
click at [31, 185] on icon at bounding box center [27, 185] width 13 height 14
click at [27, 188] on icon at bounding box center [27, 185] width 13 height 14
click at [25, 182] on icon at bounding box center [27, 185] width 13 height 14
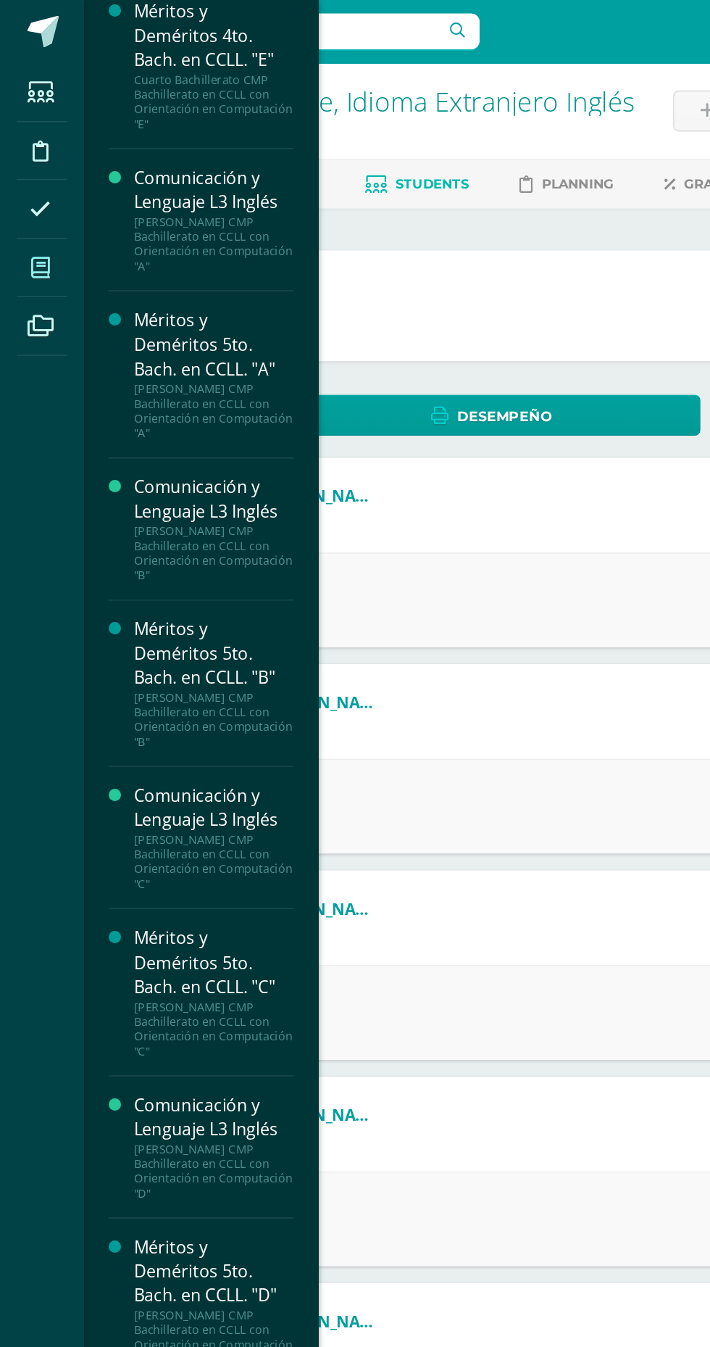
click at [24, 183] on icon at bounding box center [27, 185] width 13 height 14
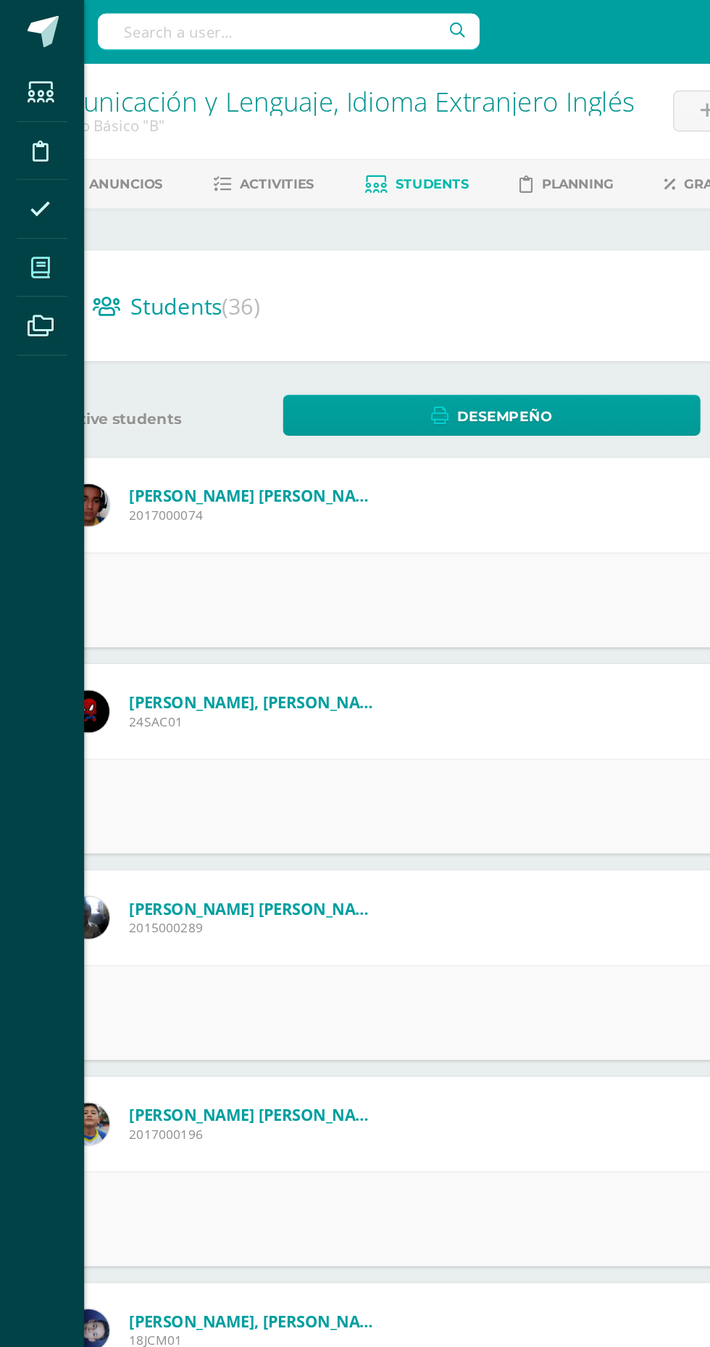
click at [22, 197] on span at bounding box center [28, 184] width 33 height 33
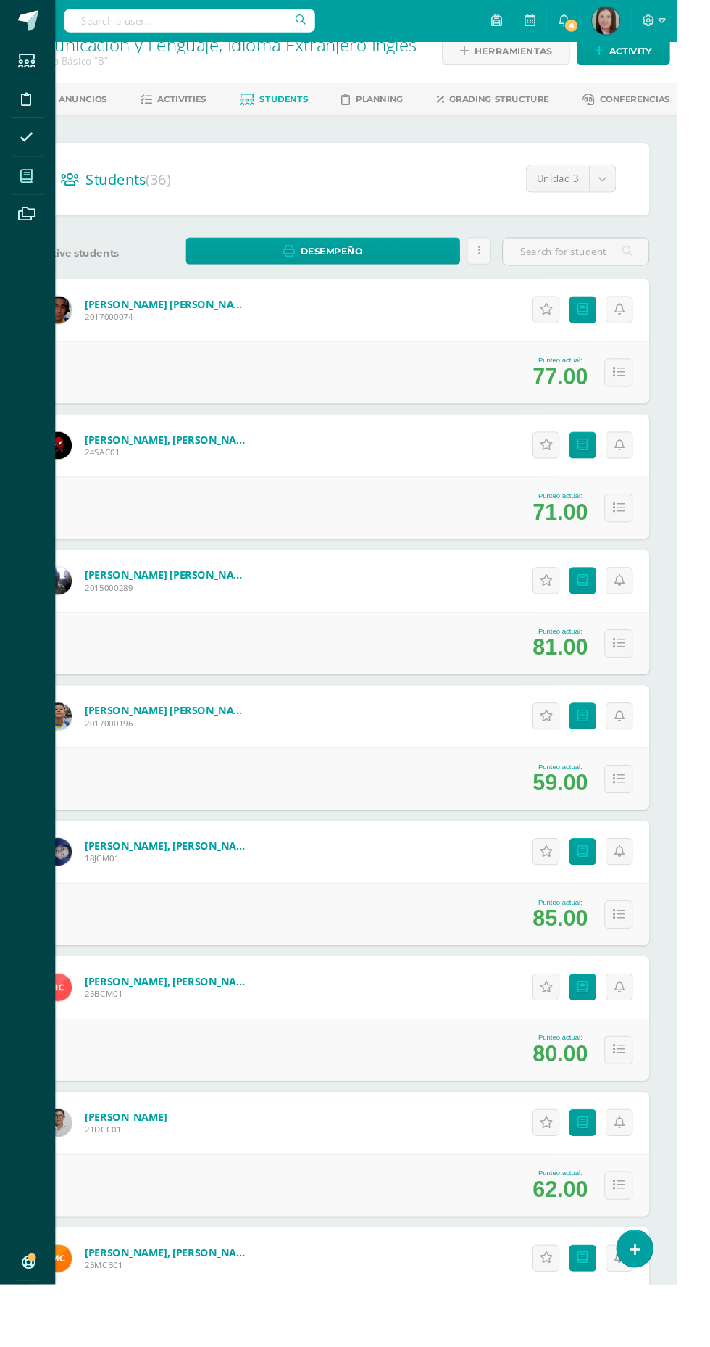
scroll to position [35, 0]
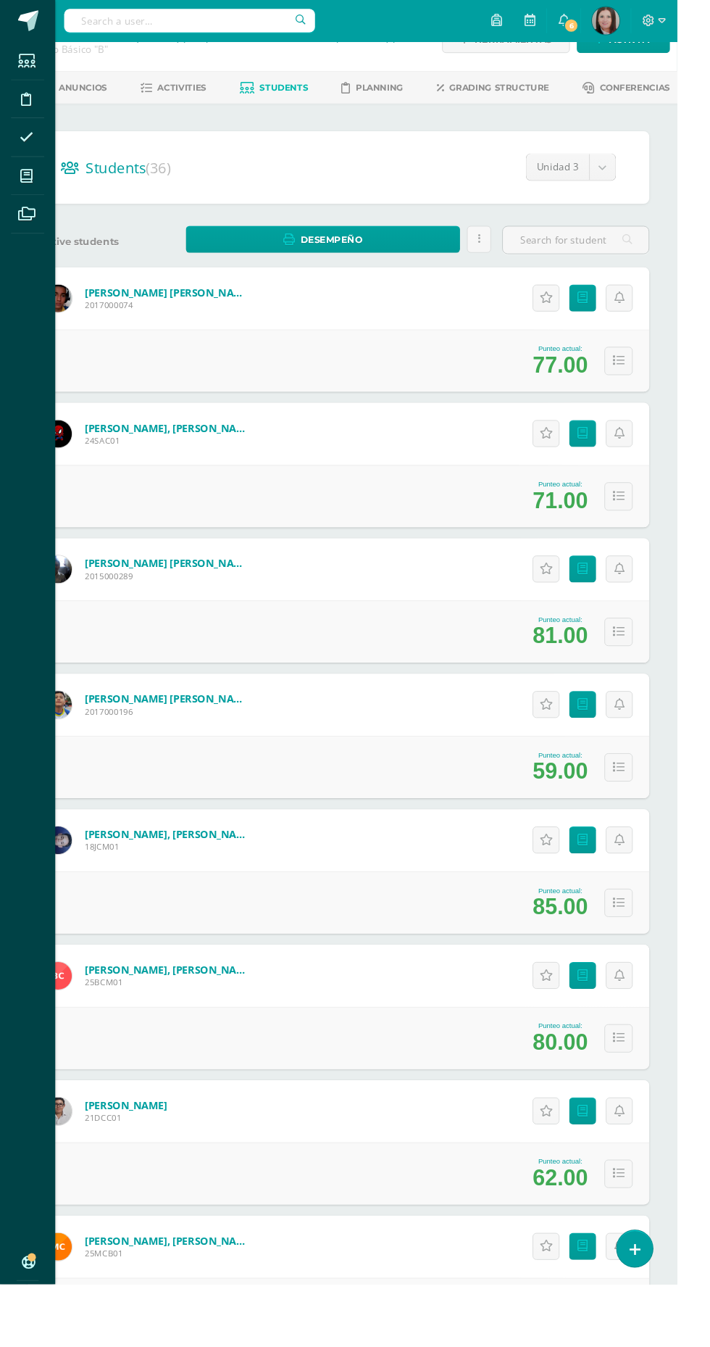
click at [555, 13] on div "Students Discipline Attendance My courses Archivos Soporte Centro de ayuda Últi…" at bounding box center [355, 673] width 710 height 1347
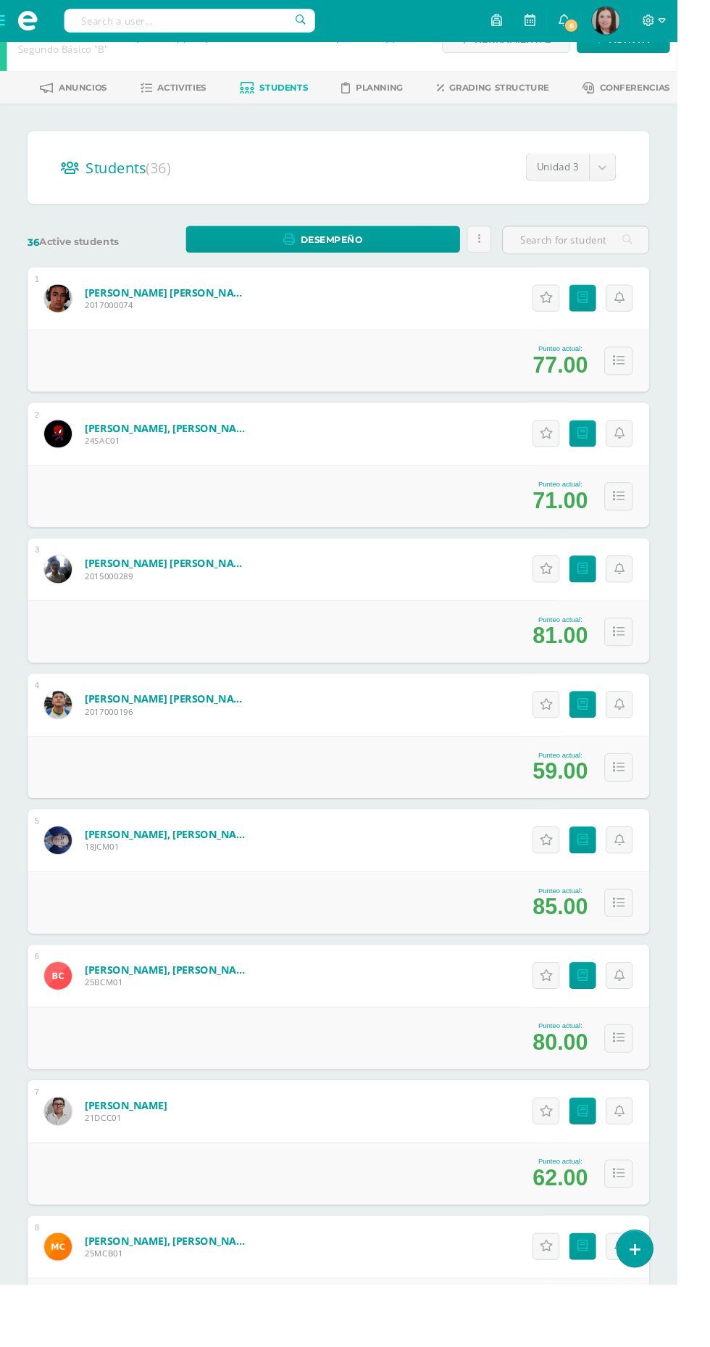
click at [36, 11] on span at bounding box center [29, 22] width 22 height 22
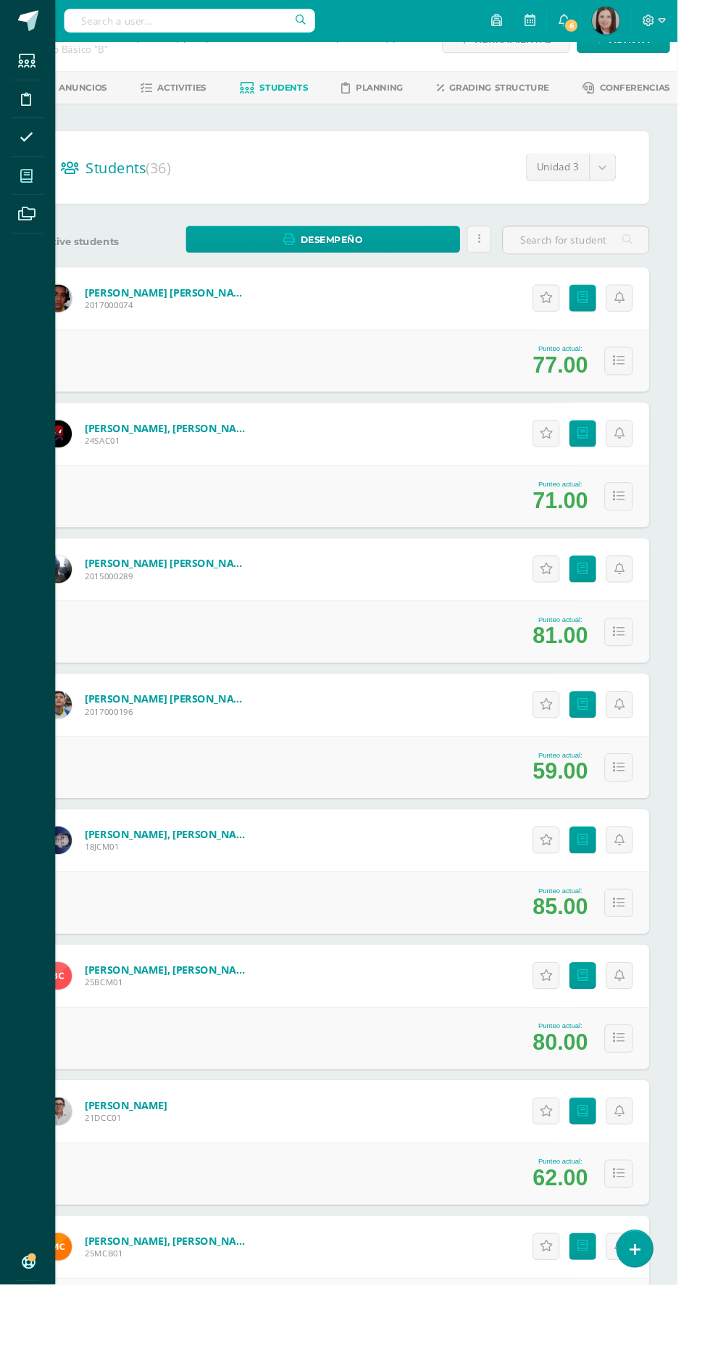
click at [38, 179] on span at bounding box center [28, 184] width 33 height 33
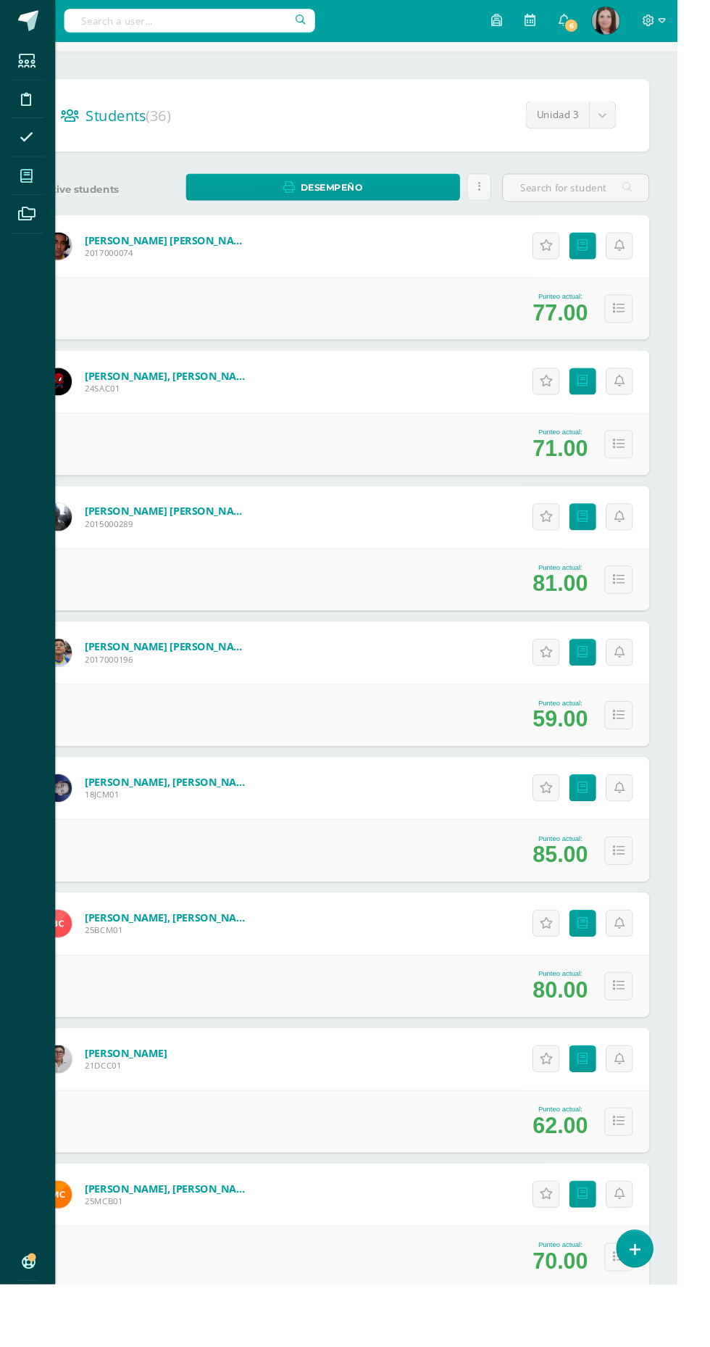
scroll to position [0, 0]
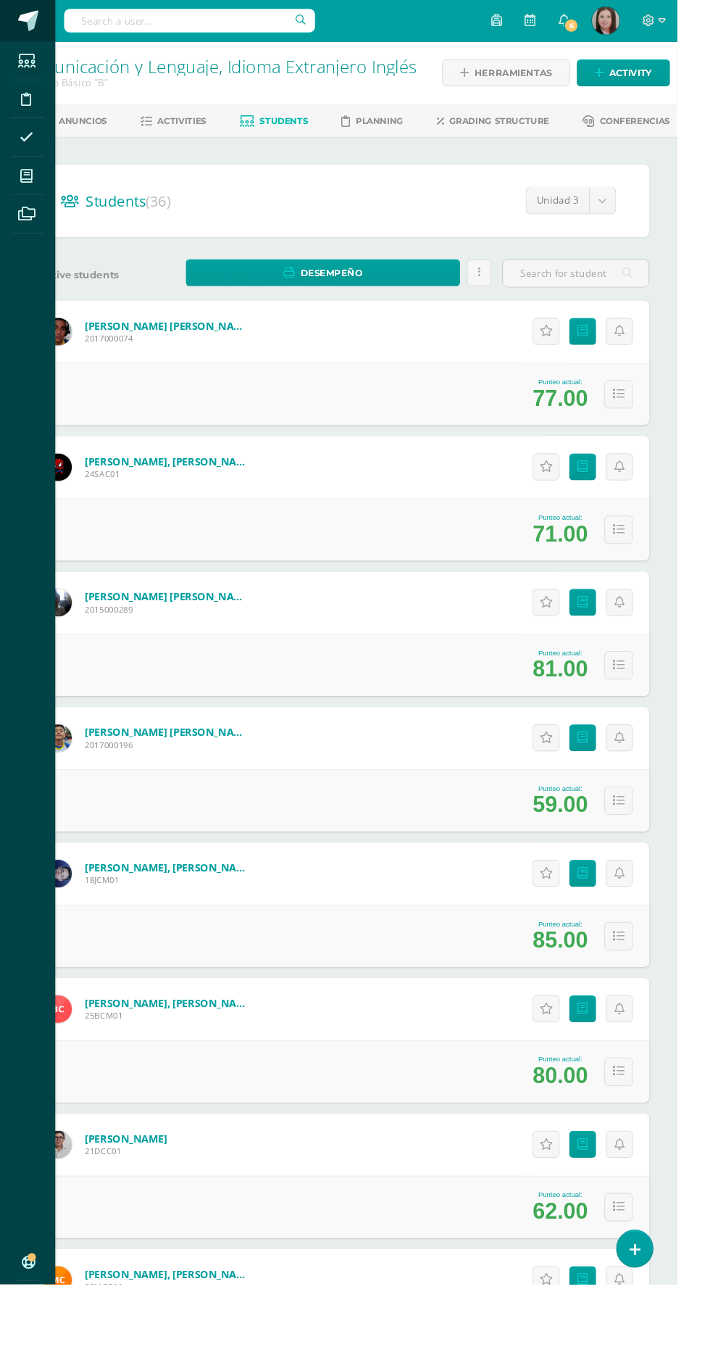
click at [38, 28] on span at bounding box center [30, 22] width 22 height 22
click at [32, 178] on icon at bounding box center [27, 185] width 13 height 14
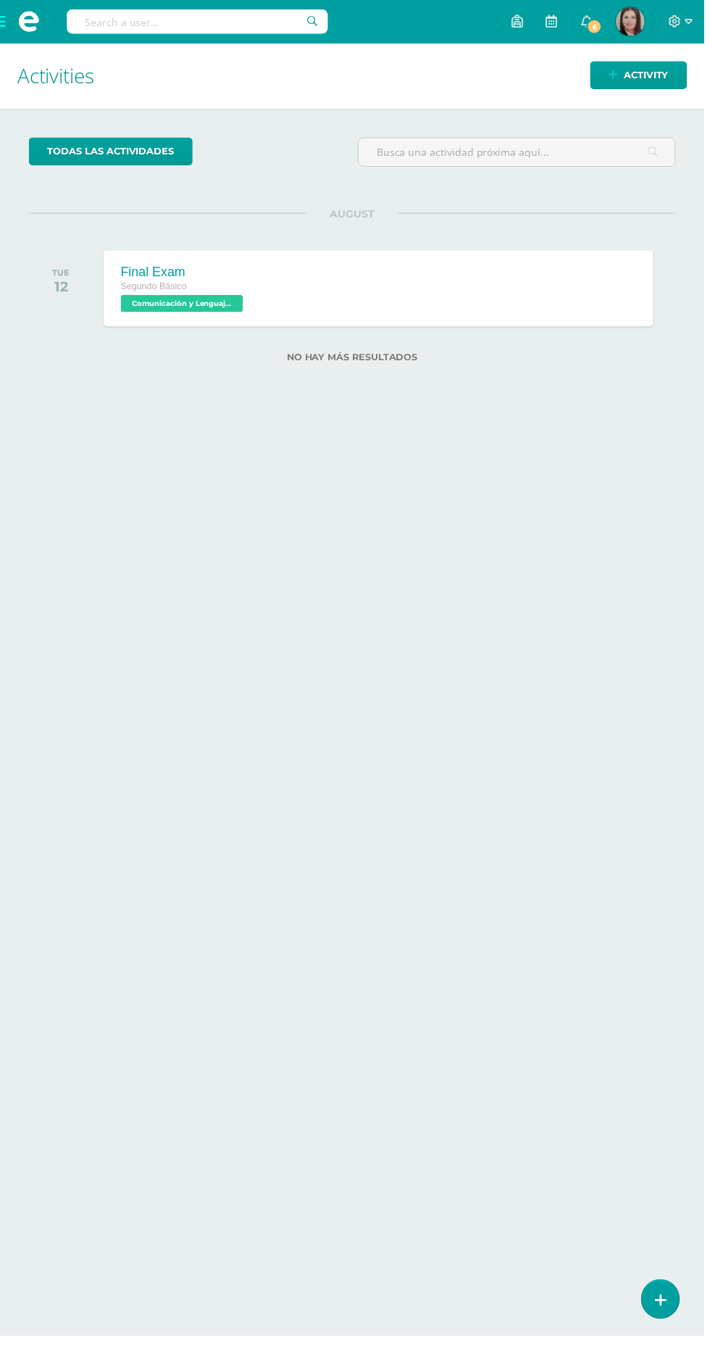
click at [30, 17] on span at bounding box center [29, 22] width 22 height 22
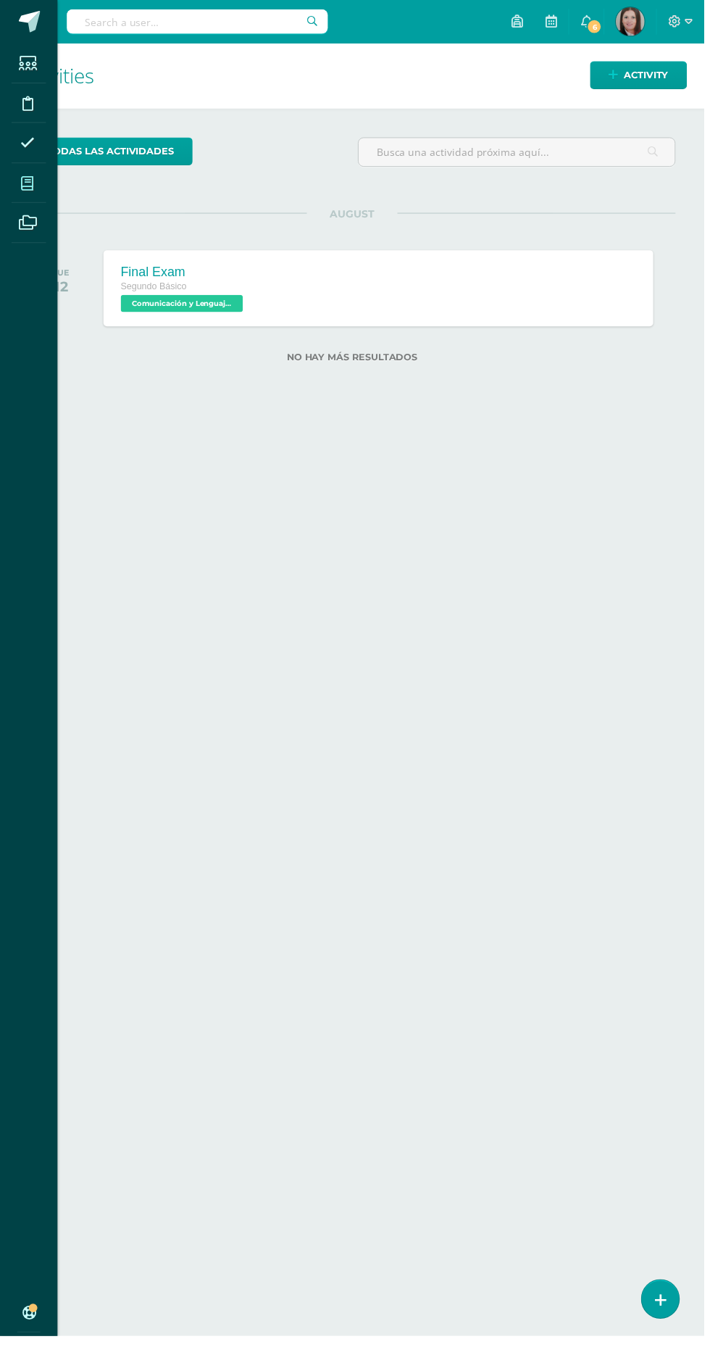
click at [38, 181] on span at bounding box center [28, 184] width 33 height 33
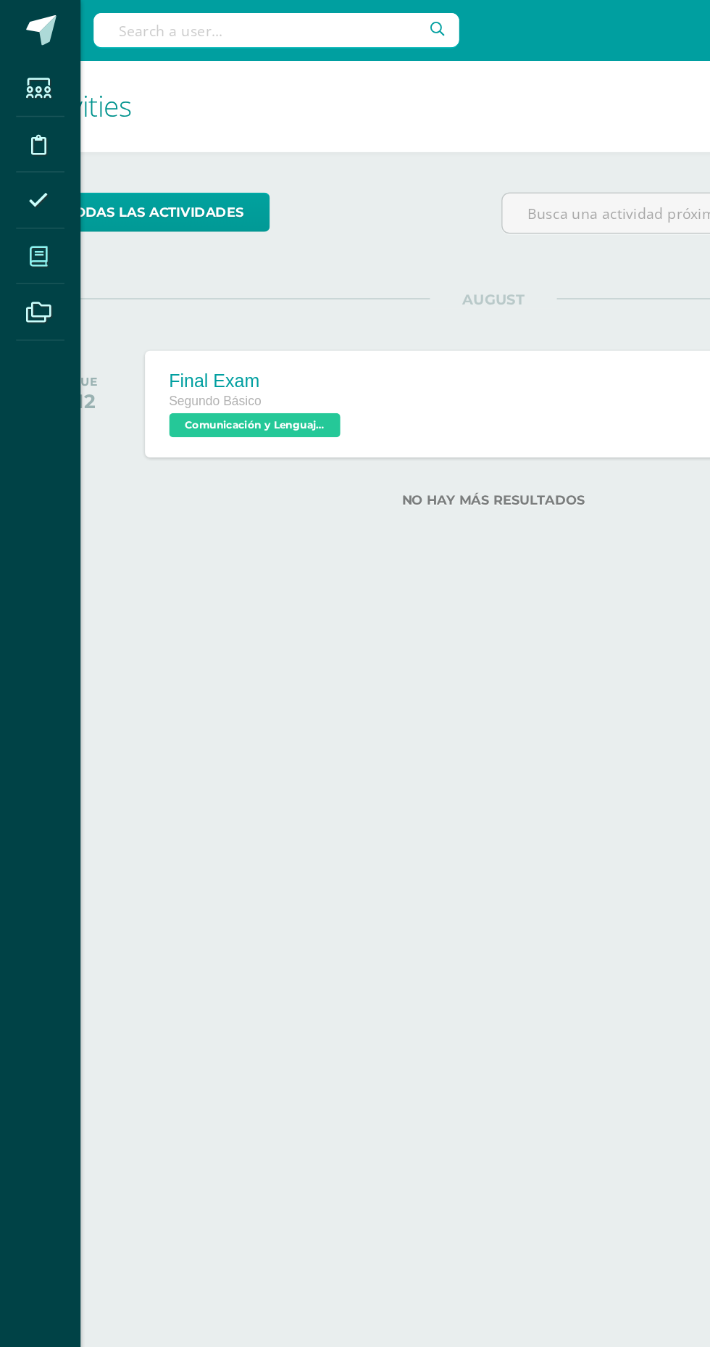
click at [36, 176] on span at bounding box center [28, 184] width 33 height 33
click at [43, 176] on span at bounding box center [28, 184] width 33 height 33
click at [41, 186] on span at bounding box center [28, 184] width 33 height 33
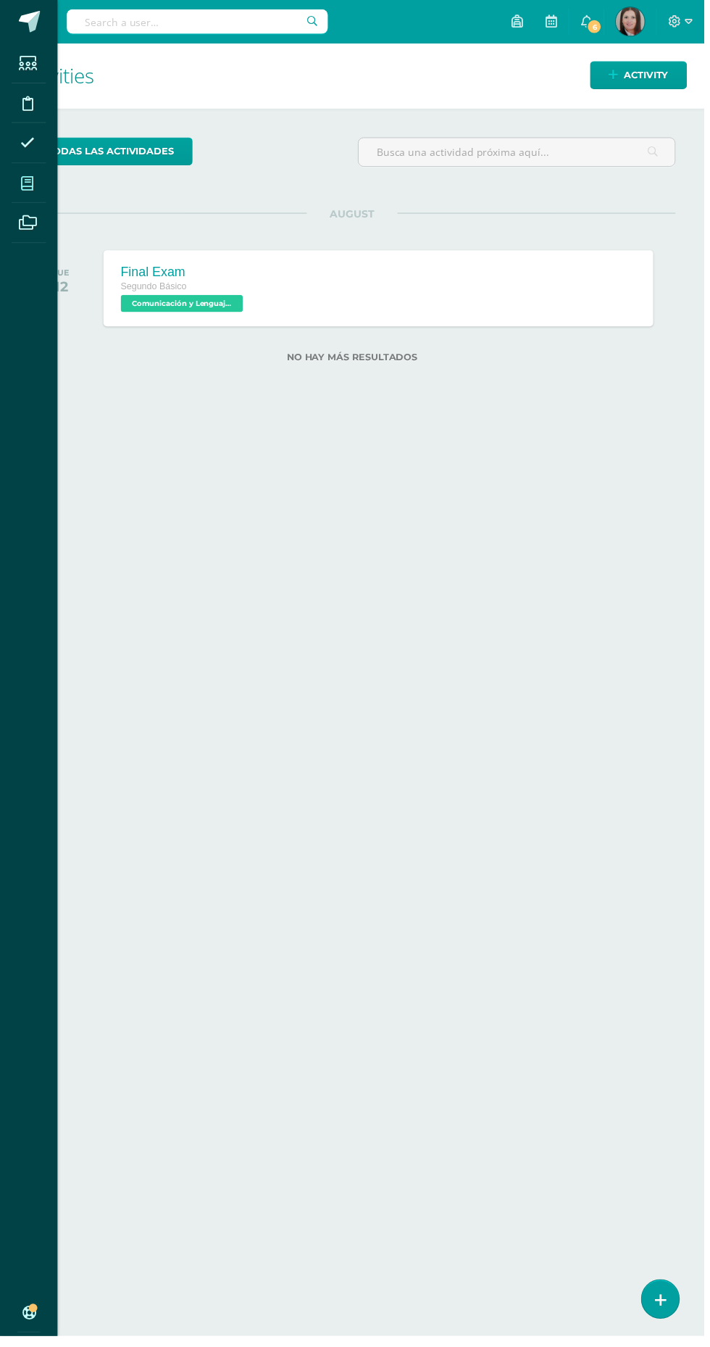
scroll to position [8, 0]
click at [28, 184] on icon at bounding box center [27, 185] width 13 height 14
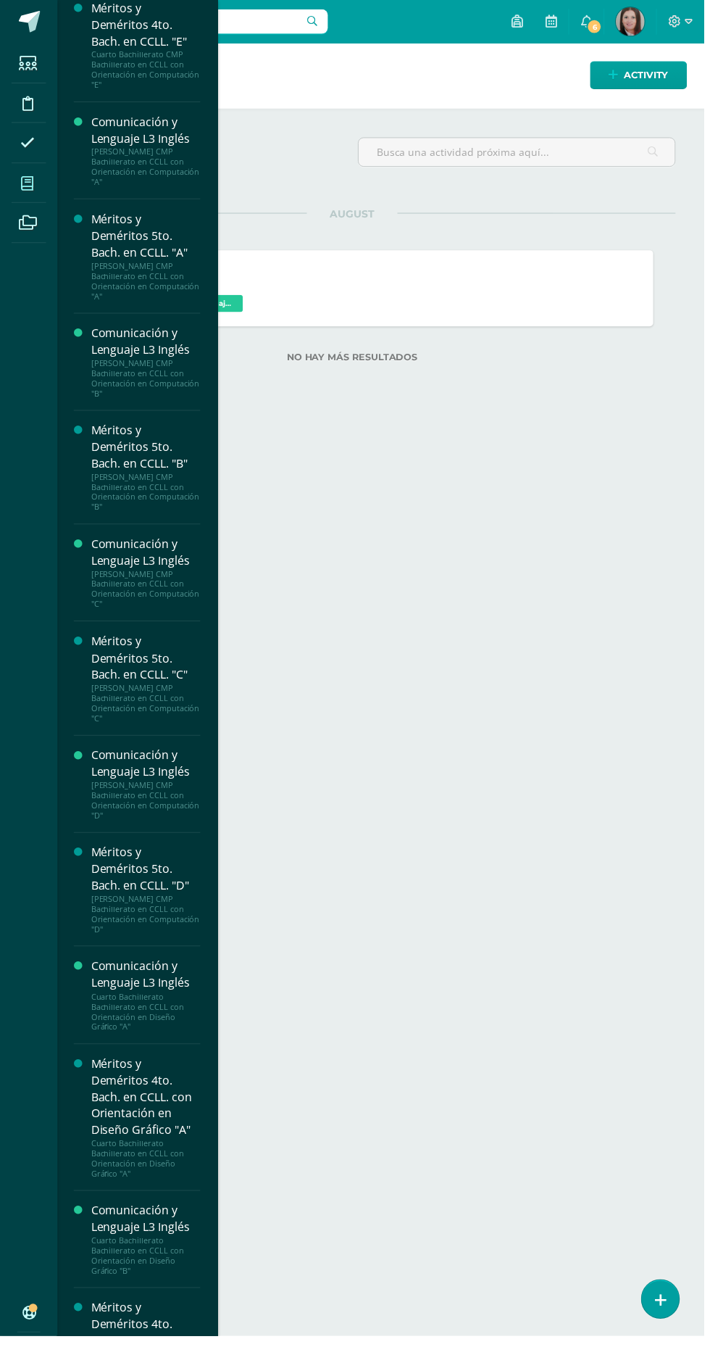
scroll to position [0, 0]
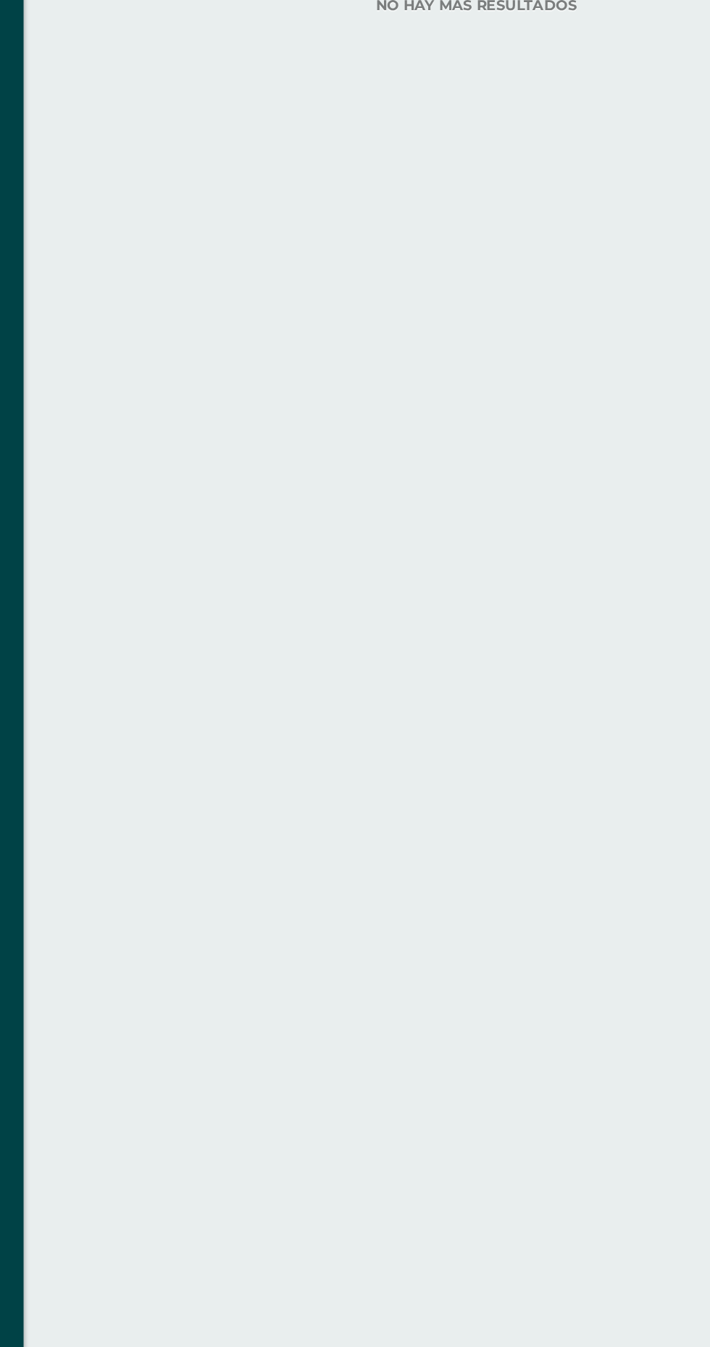
click at [126, 1225] on div "Students Discipline Attendance My courses Archivos Soporte Centro de ayuda Últi…" at bounding box center [355, 673] width 710 height 1347
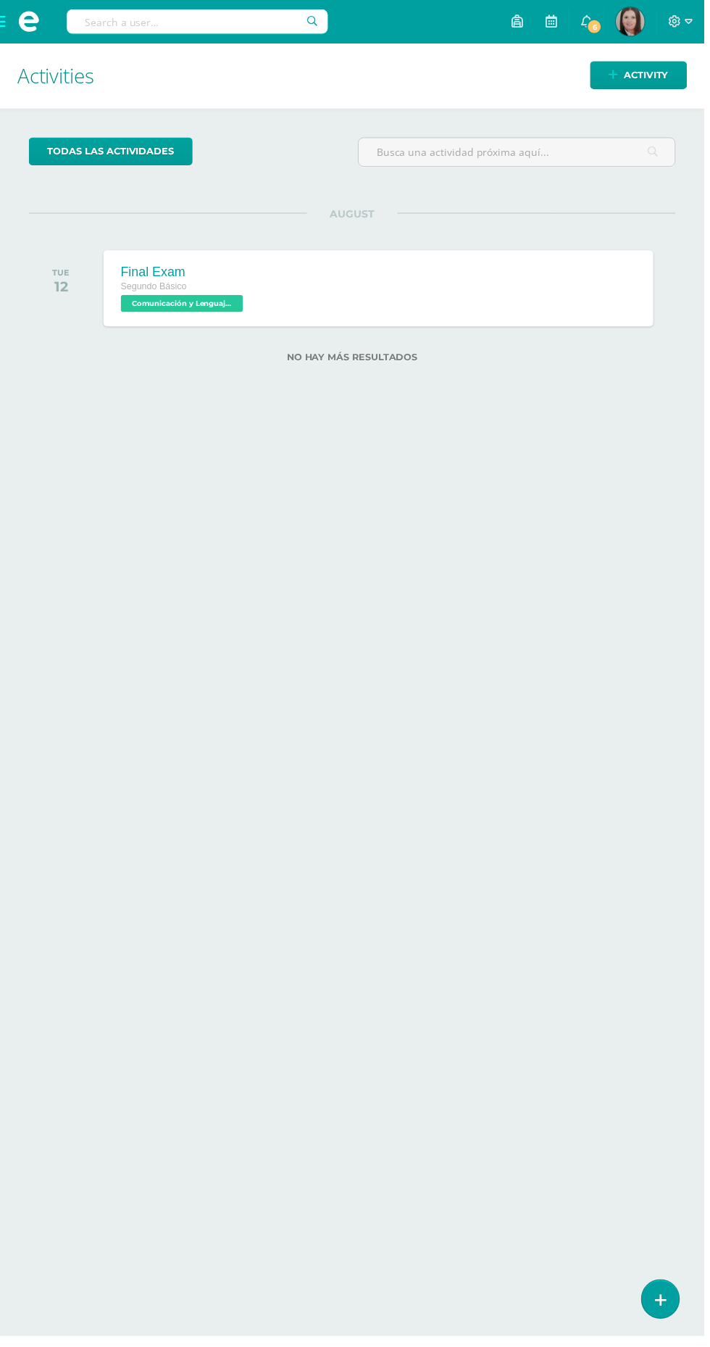
click at [28, 23] on span at bounding box center [29, 22] width 22 height 22
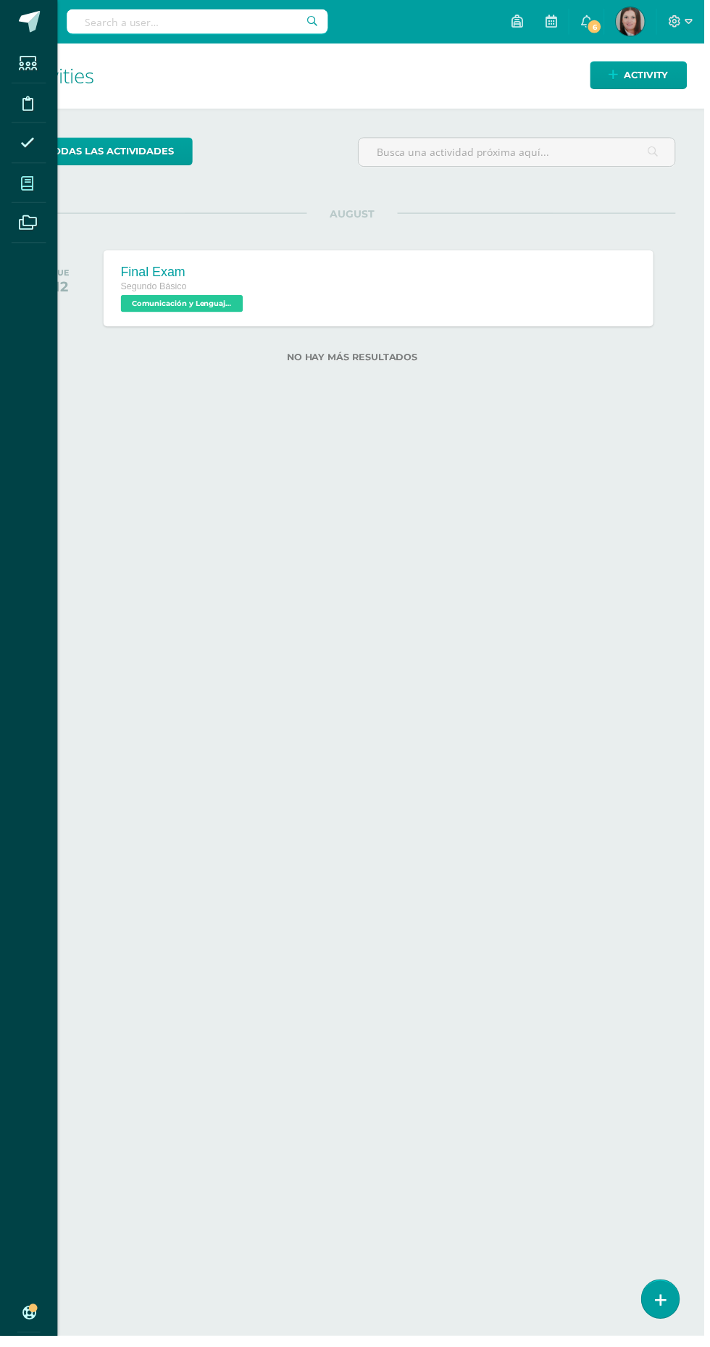
click at [40, 189] on span at bounding box center [28, 184] width 33 height 33
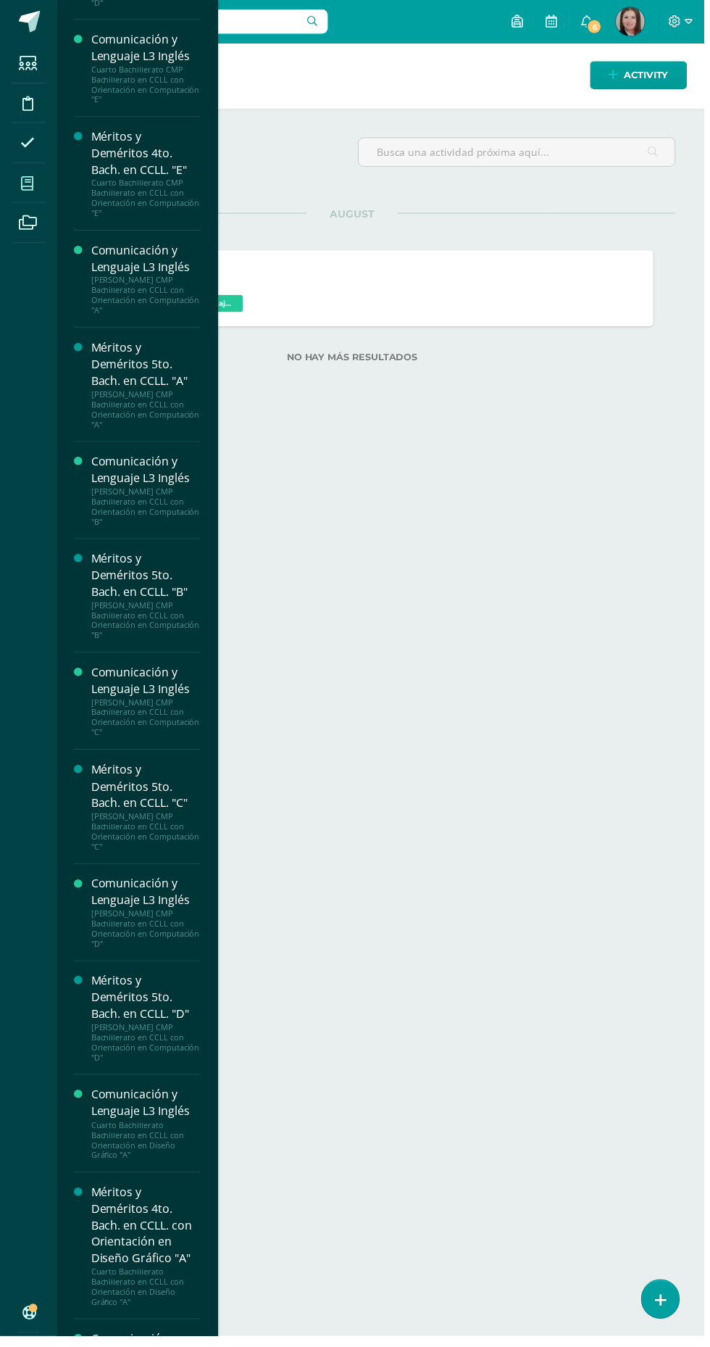
scroll to position [2734, 0]
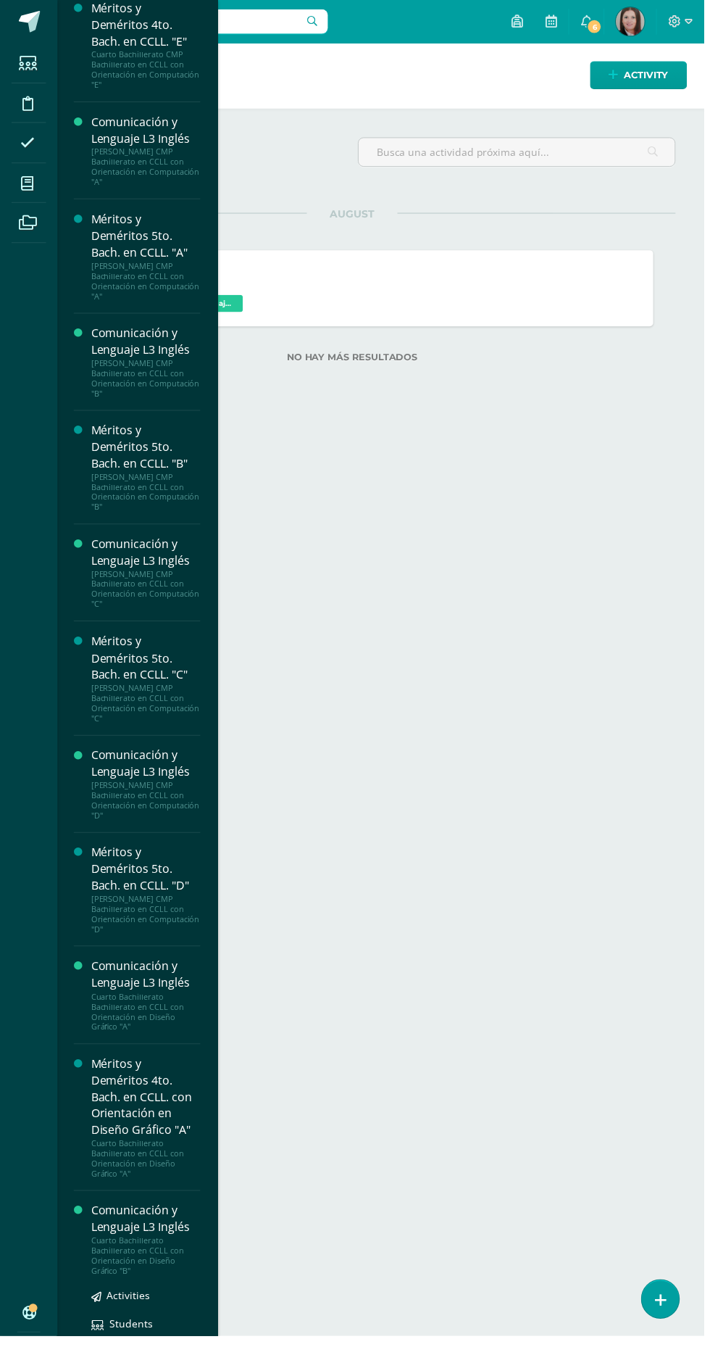
click at [111, 1261] on div "Cuarto Bachillerato Bachillerato en CCLL con Orientación en Diseño Gráfico "B"" at bounding box center [147, 1265] width 110 height 41
click at [115, 1299] on span "Activities" at bounding box center [129, 1306] width 43 height 14
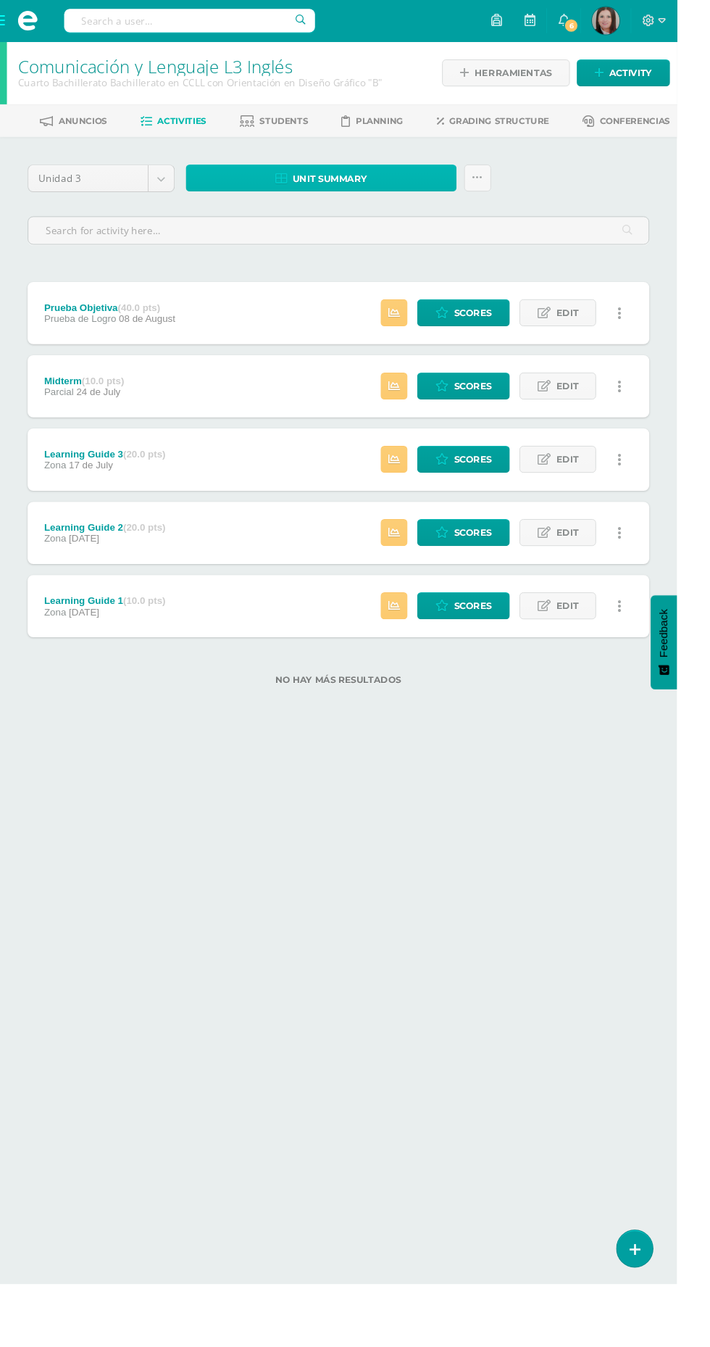
click at [287, 181] on link "Unit summary" at bounding box center [337, 187] width 284 height 28
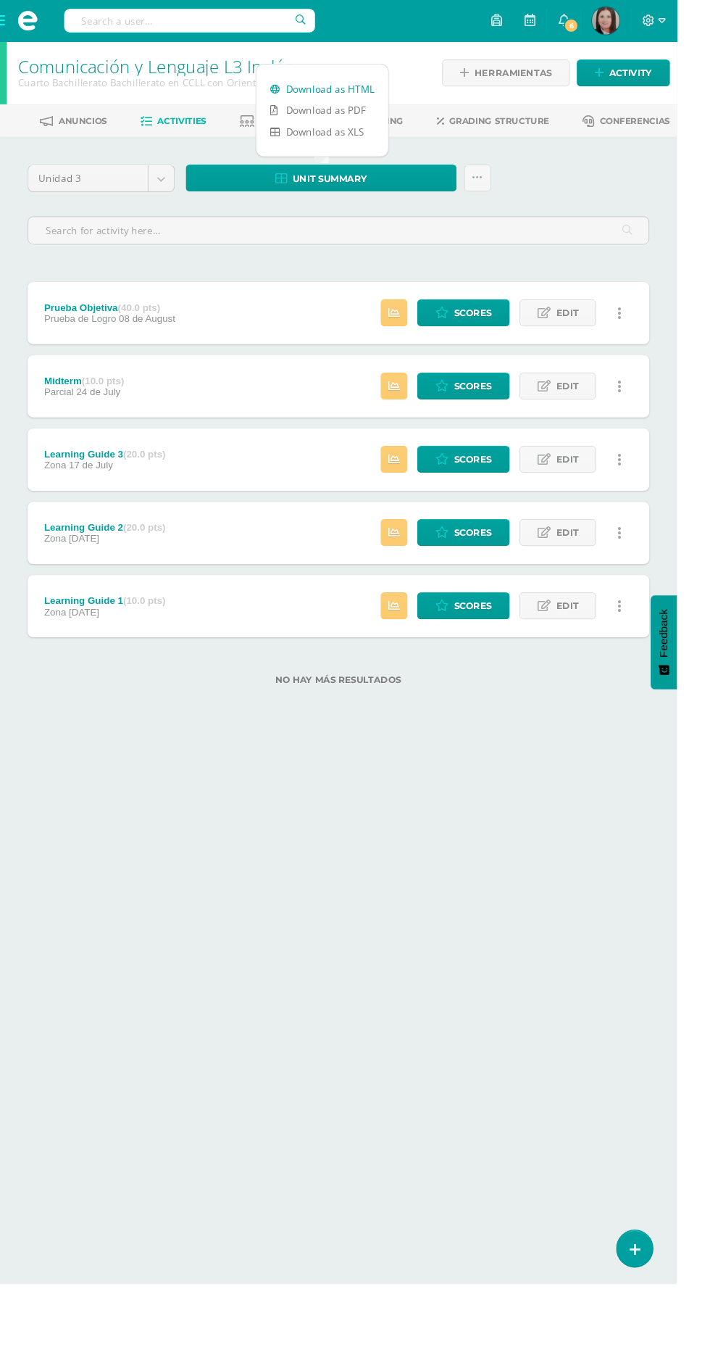
click at [331, 94] on link "Download as HTML" at bounding box center [338, 93] width 138 height 22
